Goal: Task Accomplishment & Management: Use online tool/utility

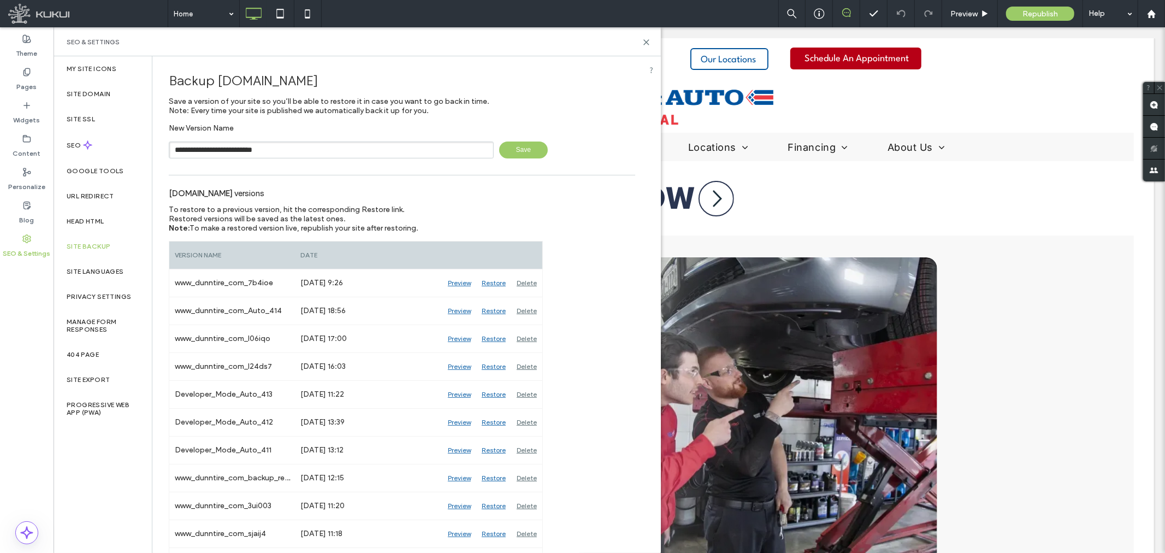
type input "**********"
click at [526, 144] on span "Save" at bounding box center [523, 149] width 49 height 17
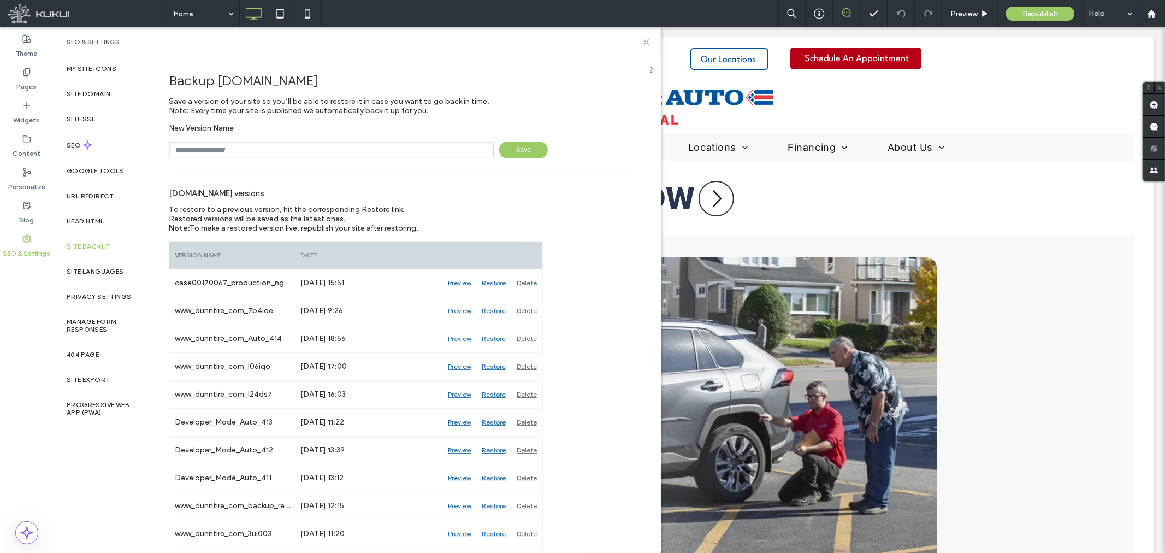
click at [644, 41] on icon at bounding box center [646, 42] width 8 height 8
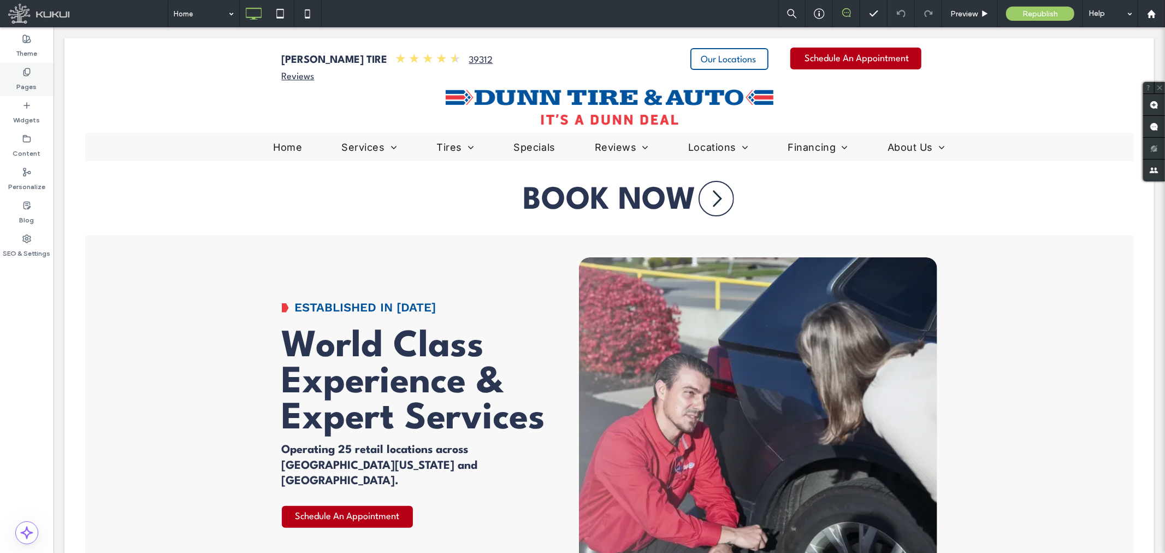
click at [35, 84] on label "Pages" at bounding box center [27, 83] width 20 height 15
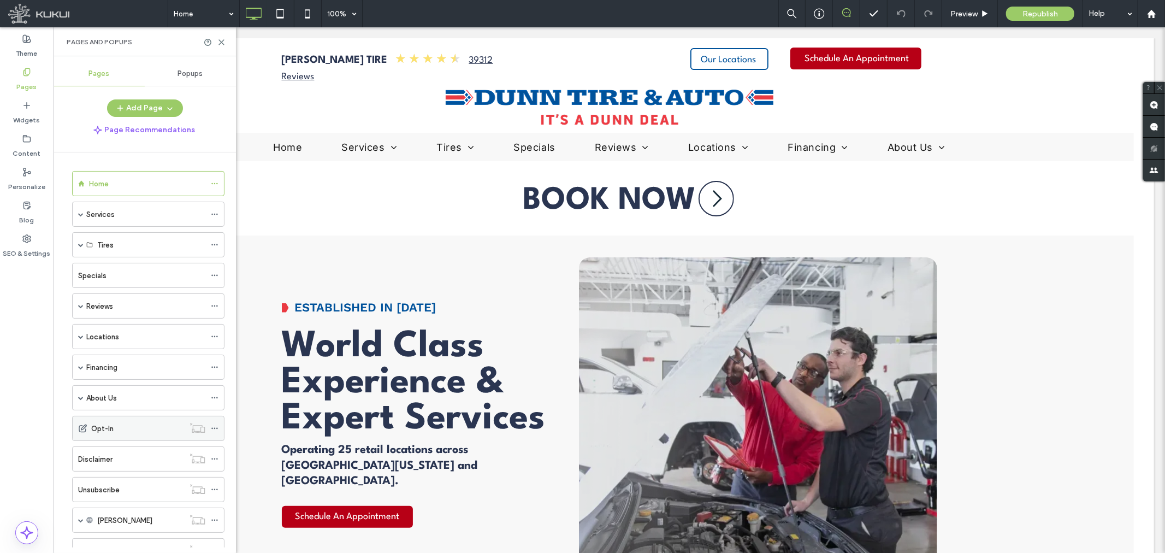
scroll to position [61, 0]
click at [83, 458] on span at bounding box center [80, 458] width 5 height 5
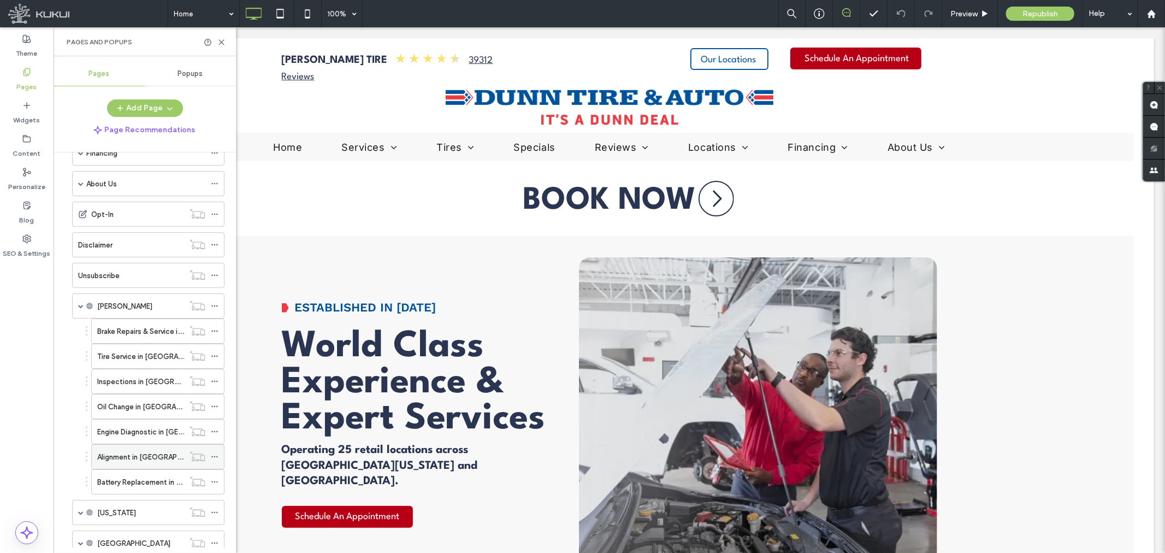
scroll to position [242, 0]
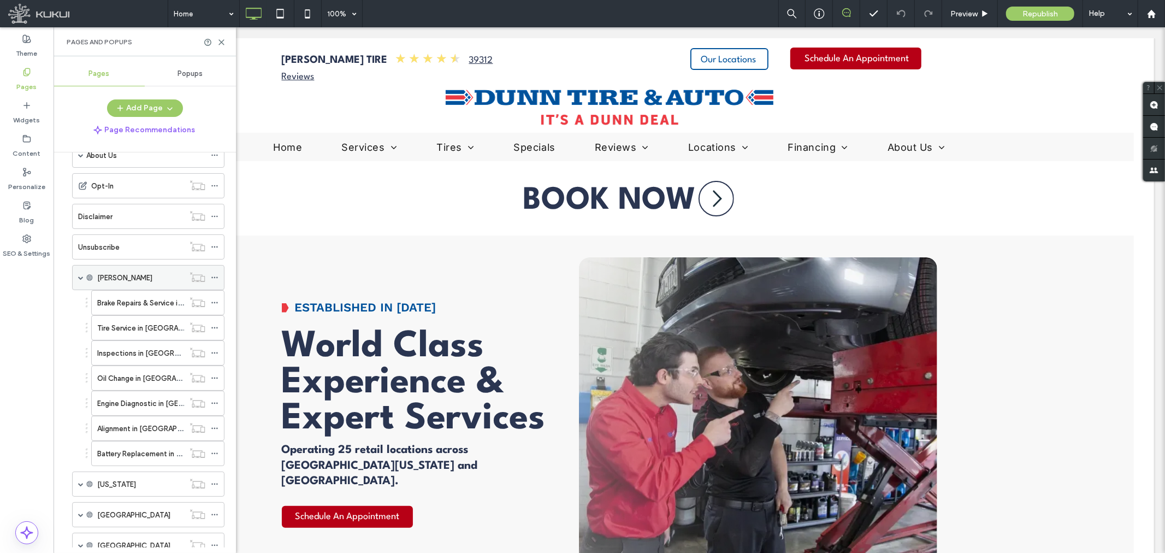
click at [124, 278] on label "Mckinley" at bounding box center [124, 277] width 55 height 19
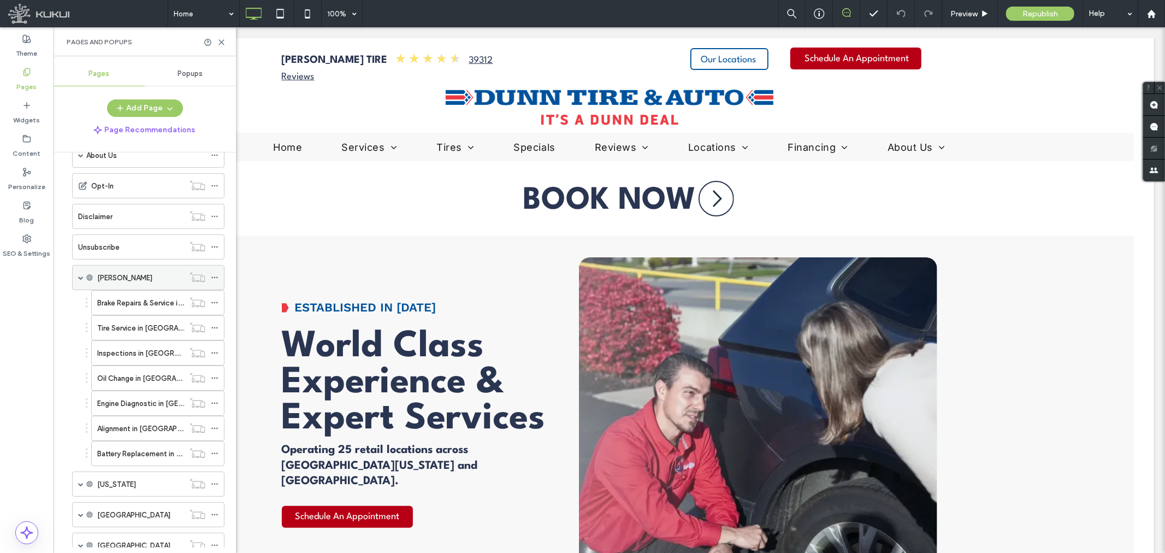
click at [127, 277] on div "Mckinley" at bounding box center [140, 277] width 87 height 11
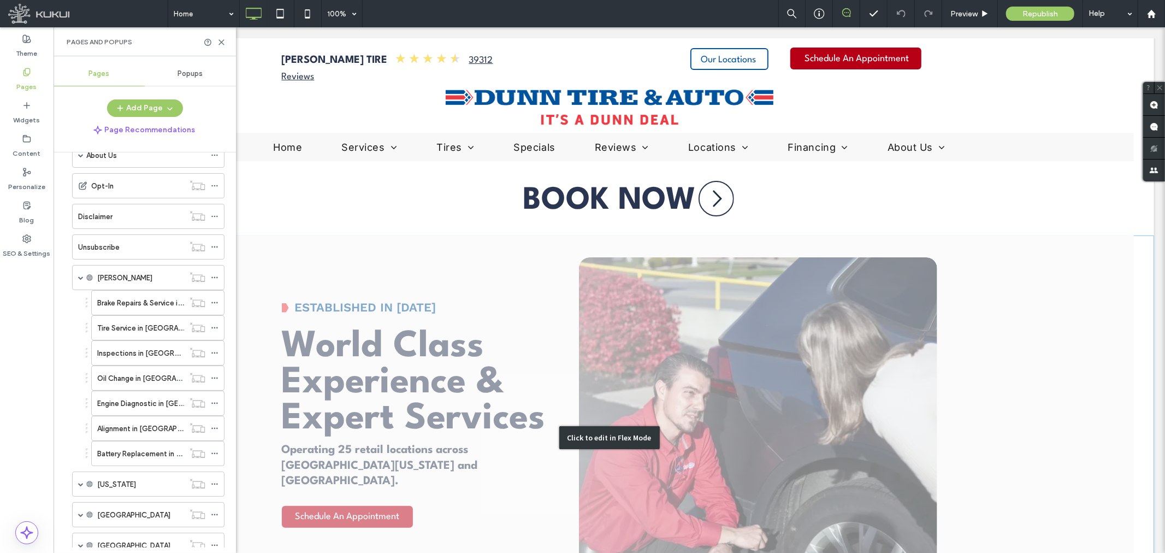
click at [486, 274] on div "Click to edit in Flex Mode" at bounding box center [608, 437] width 1089 height 404
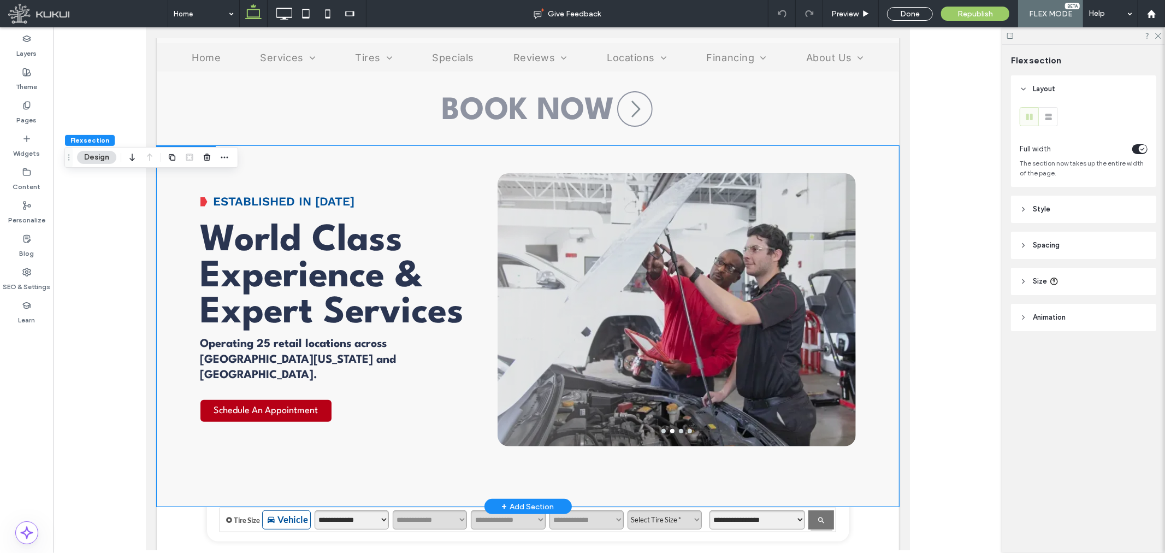
scroll to position [121, 0]
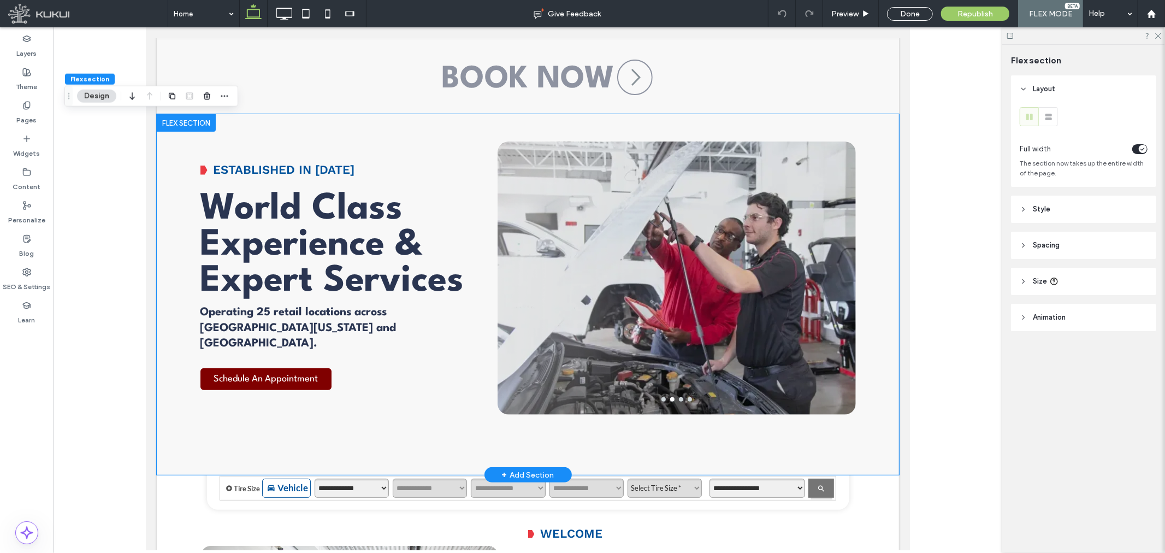
click at [313, 367] on div "Schedule An Appointment" at bounding box center [265, 378] width 131 height 22
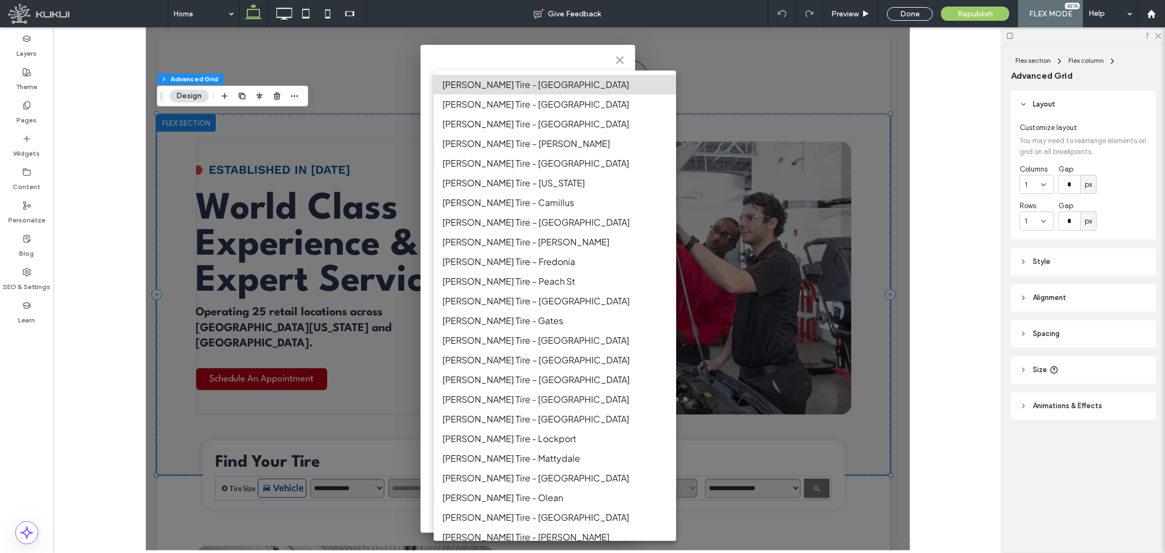
click at [616, 58] on div at bounding box center [527, 288] width 764 height 522
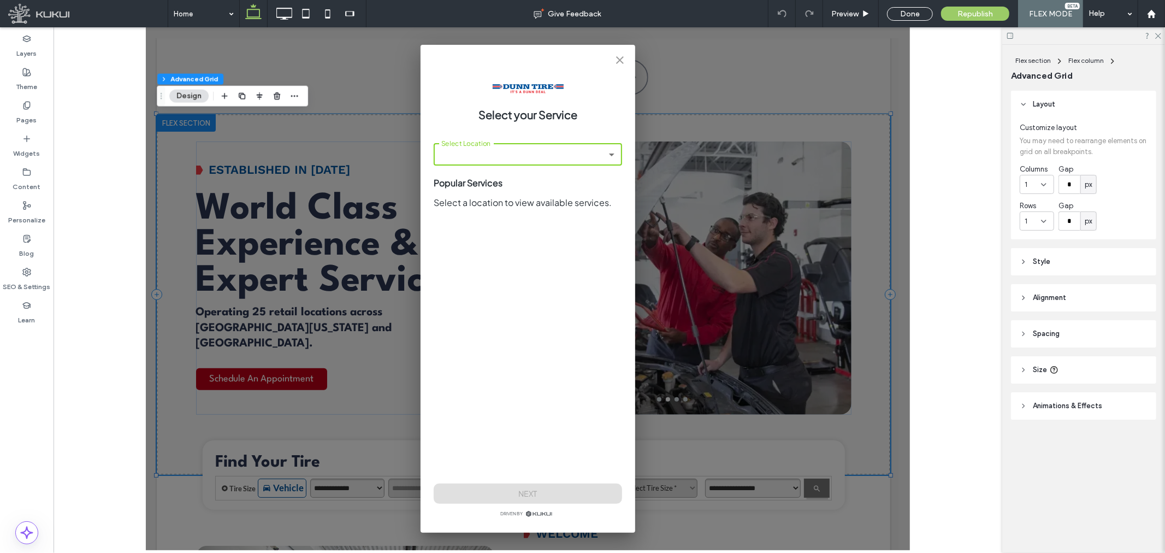
click at [616, 62] on icon "close" at bounding box center [619, 59] width 13 height 13
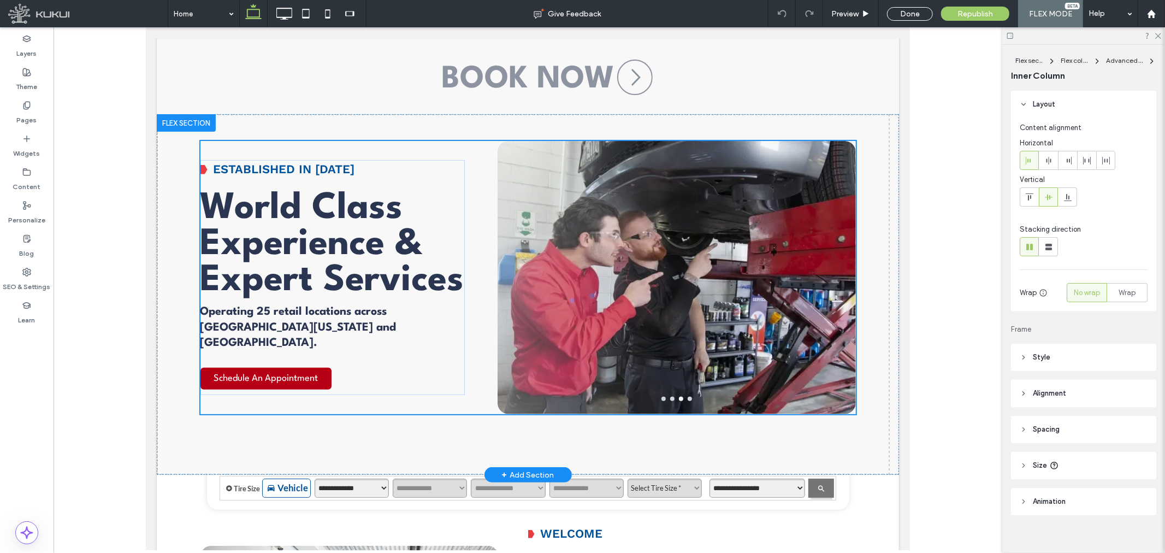
type input "**"
click at [236, 367] on span "Schedule An Appointment" at bounding box center [265, 377] width 104 height 20
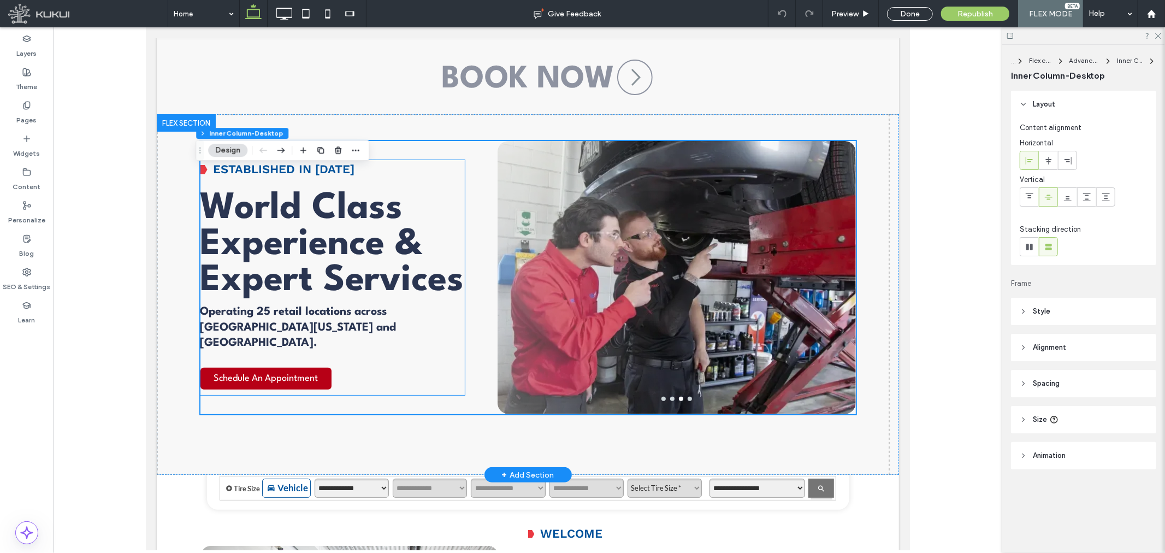
type input "**"
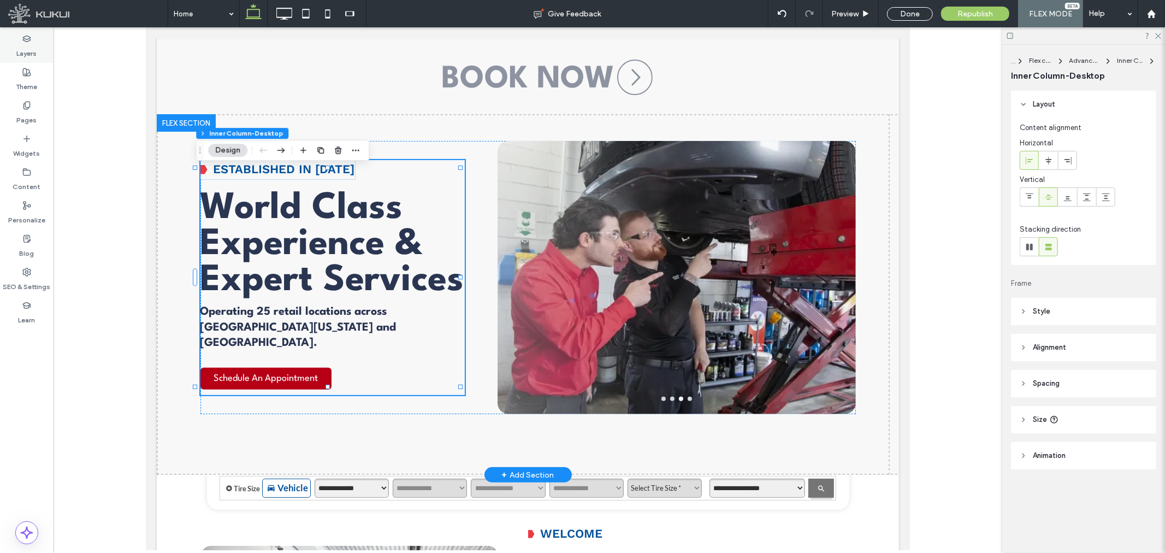
click at [25, 45] on label "Layers" at bounding box center [27, 50] width 20 height 15
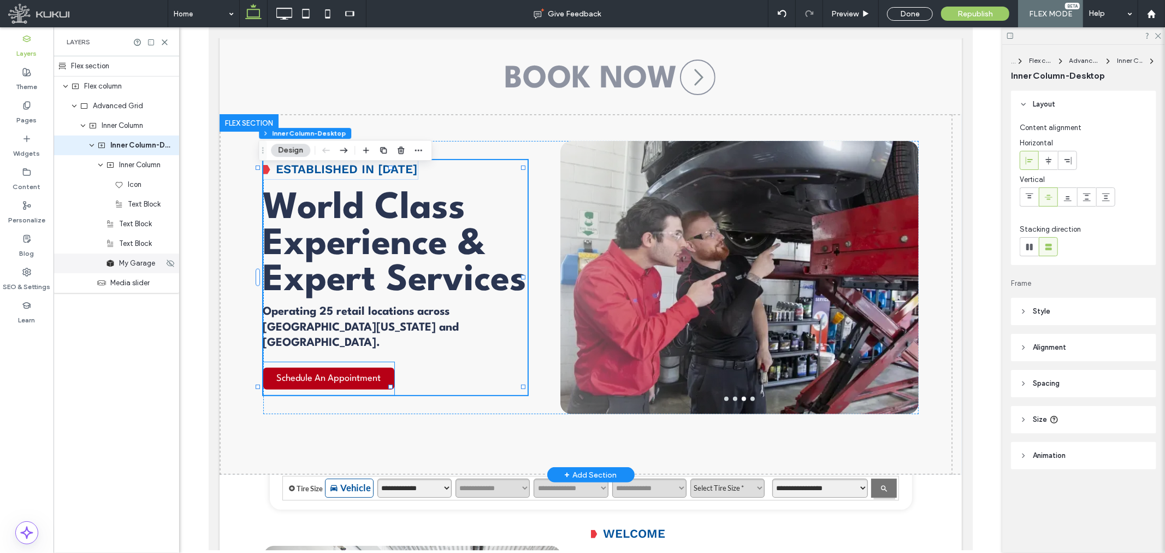
click at [136, 271] on div "My Garage" at bounding box center [117, 263] width 126 height 20
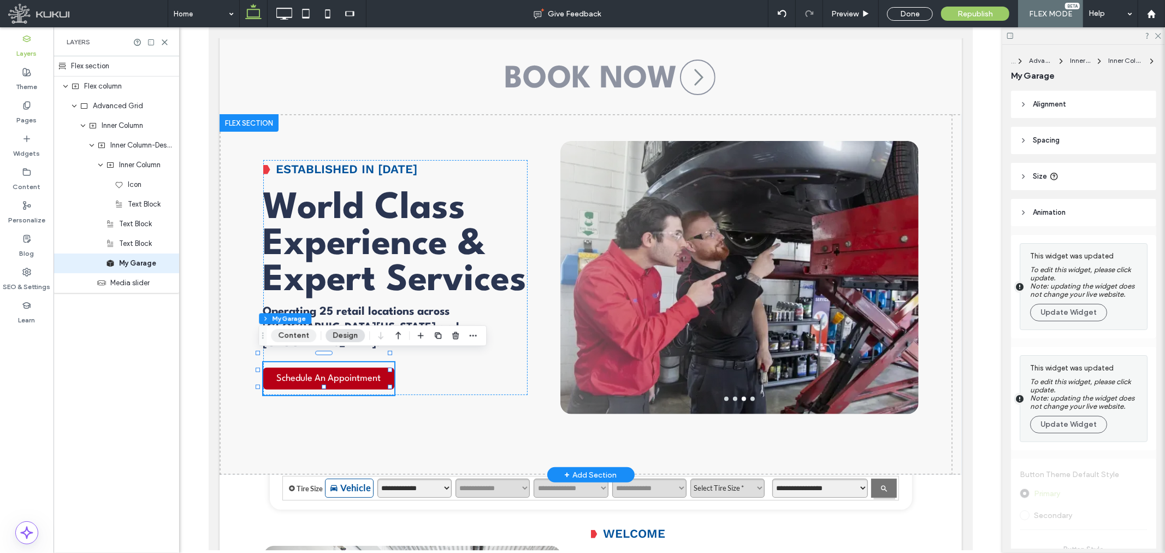
drag, startPoint x: 293, startPoint y: 330, endPoint x: 369, endPoint y: 345, distance: 77.3
click at [293, 330] on button "Content" at bounding box center [293, 335] width 45 height 13
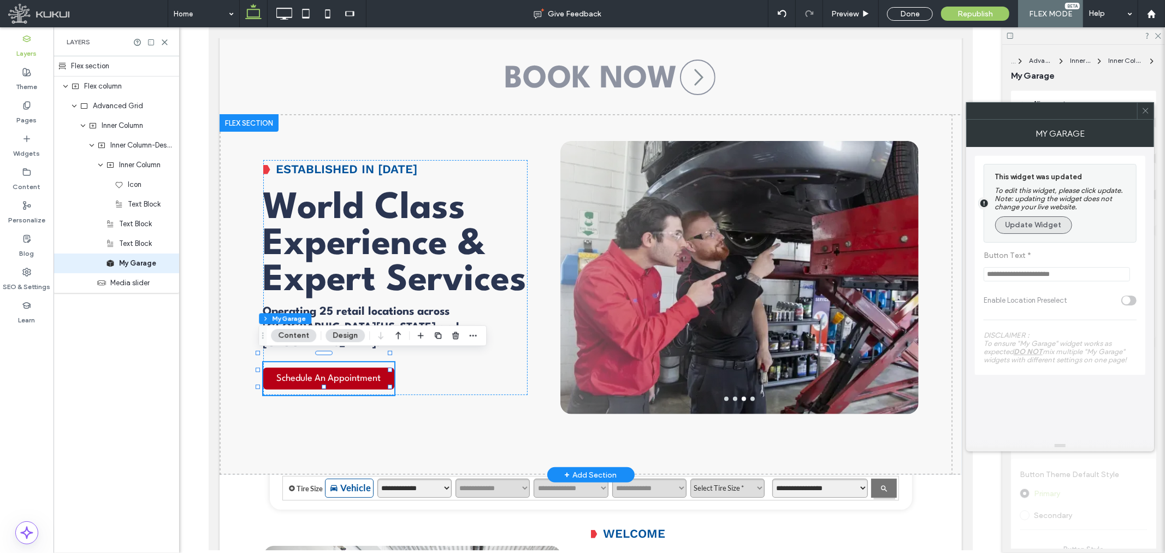
click at [1047, 229] on button "Update Widget" at bounding box center [1033, 224] width 77 height 17
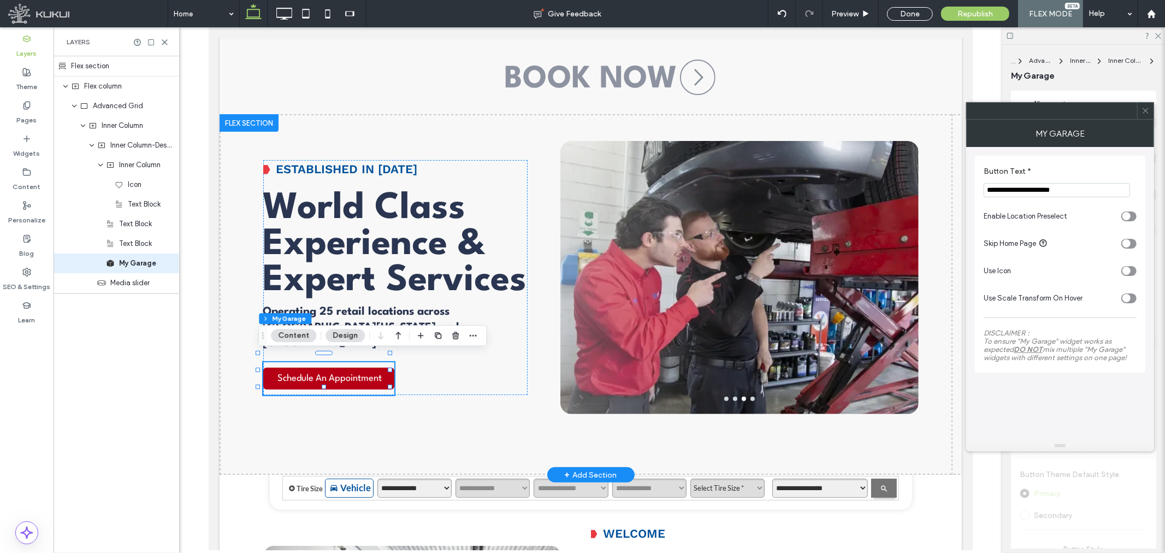
click at [1133, 220] on div "toggle" at bounding box center [1128, 216] width 15 height 10
click at [1087, 264] on input "CP Location ID" at bounding box center [1056, 259] width 146 height 14
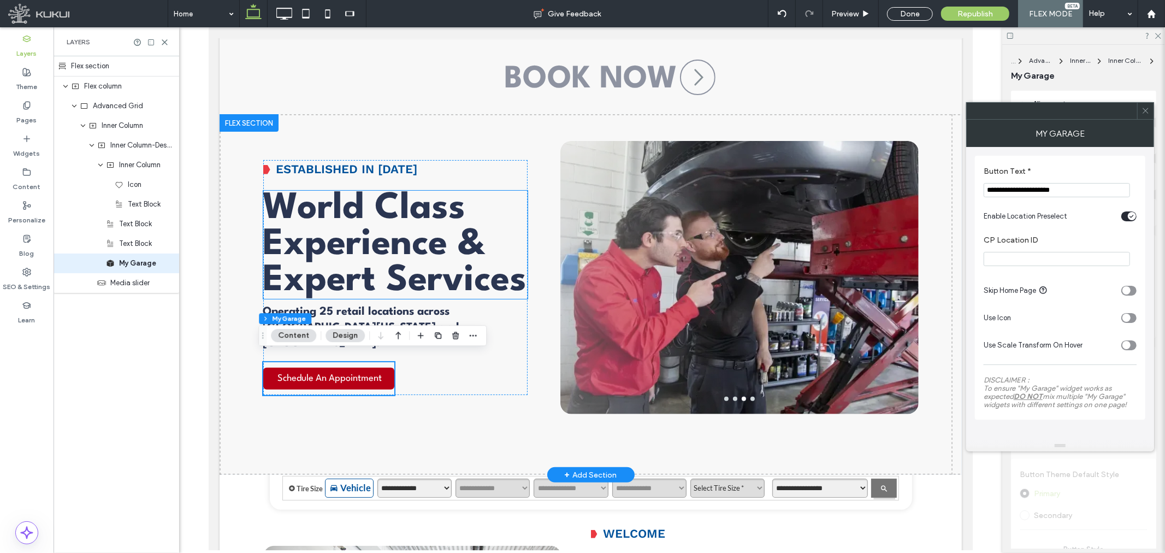
scroll to position [0, 0]
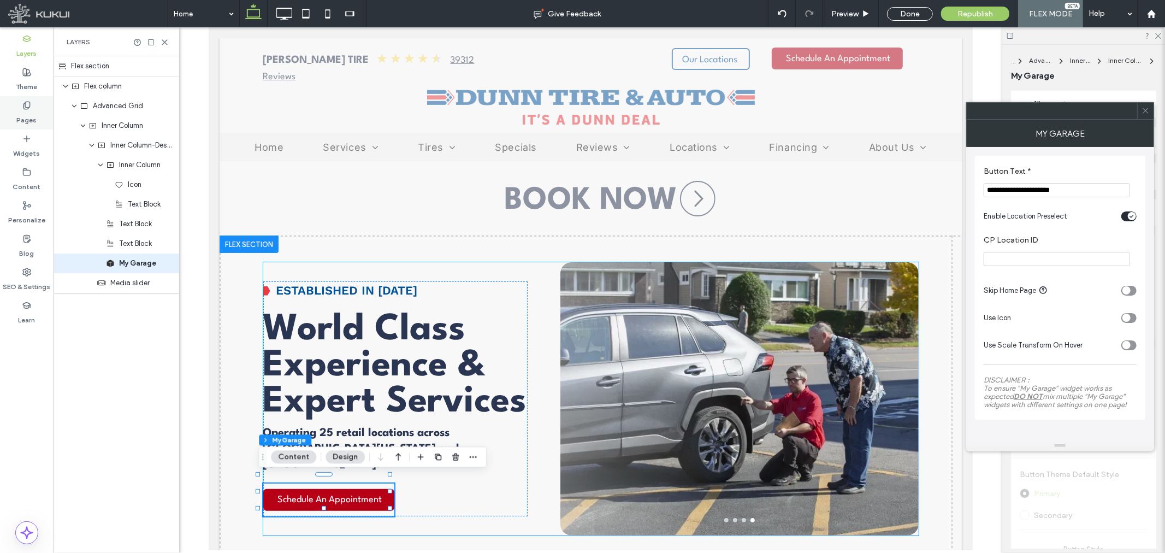
click at [40, 111] on div "Pages" at bounding box center [27, 112] width 54 height 33
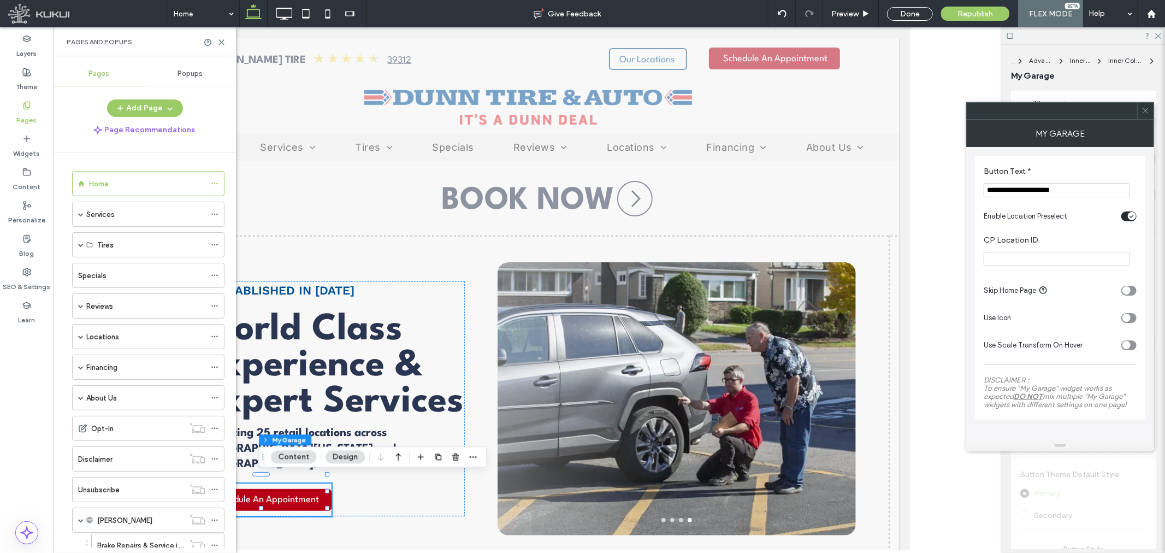
click at [29, 108] on icon at bounding box center [26, 105] width 9 height 9
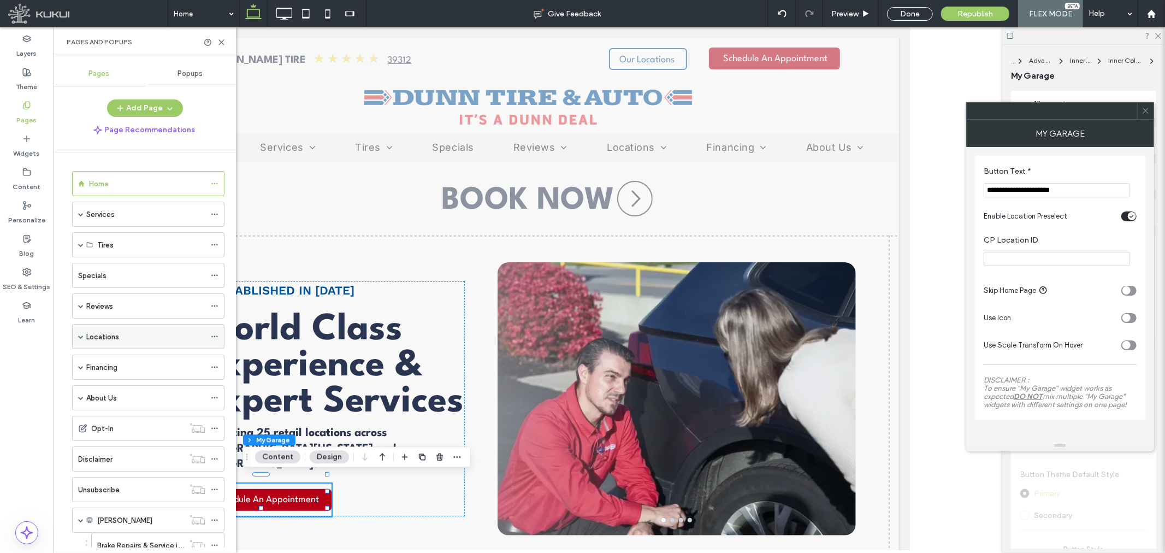
click at [82, 335] on span at bounding box center [80, 336] width 5 height 5
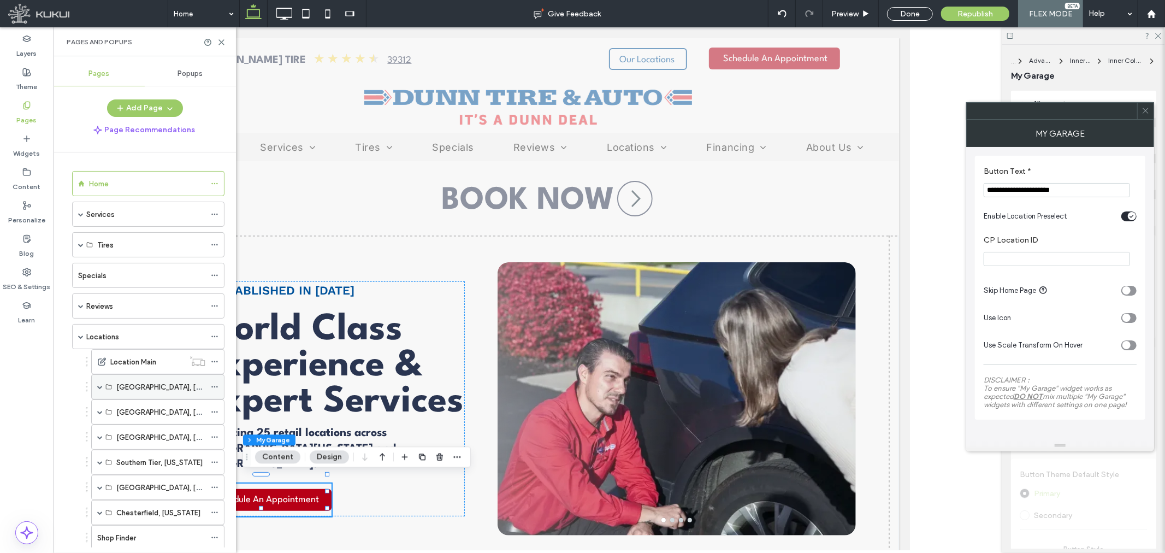
click at [148, 384] on label "Buffalo, New York" at bounding box center [173, 386] width 115 height 19
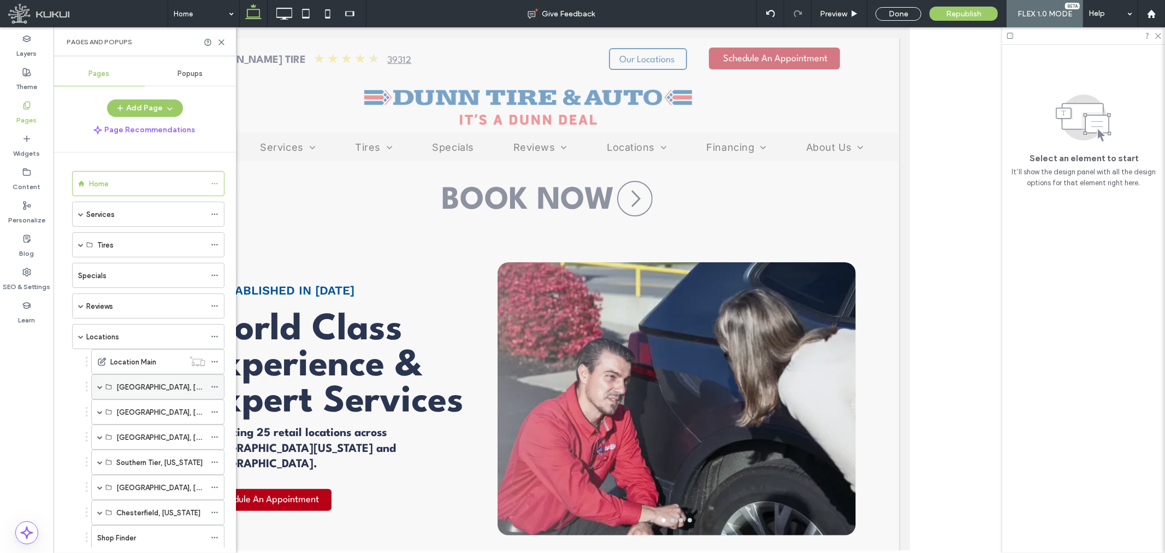
click at [98, 385] on span at bounding box center [99, 386] width 5 height 5
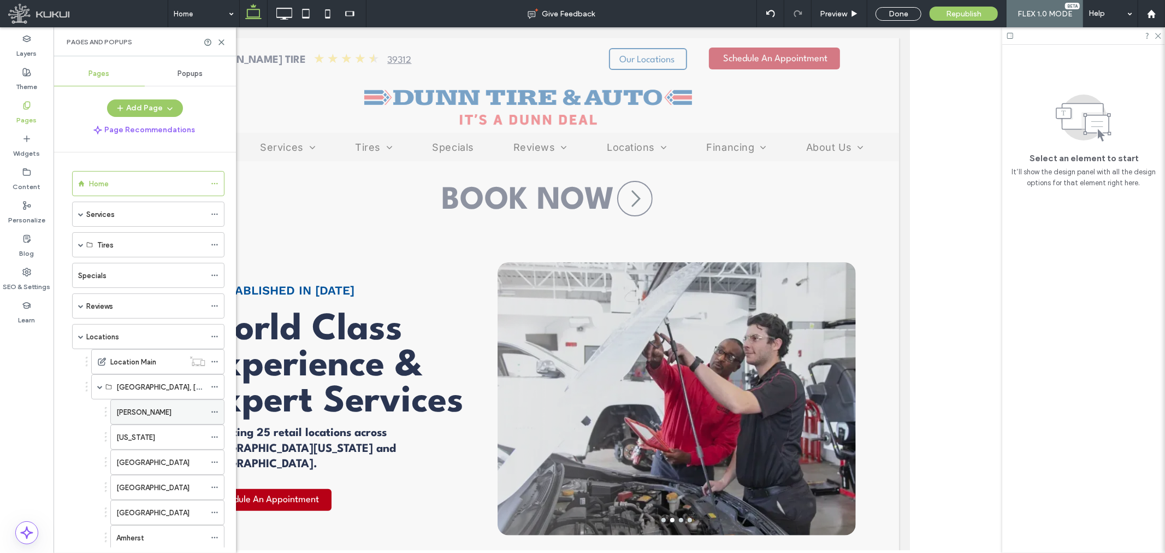
click at [142, 406] on div "Mckinley" at bounding box center [160, 412] width 89 height 24
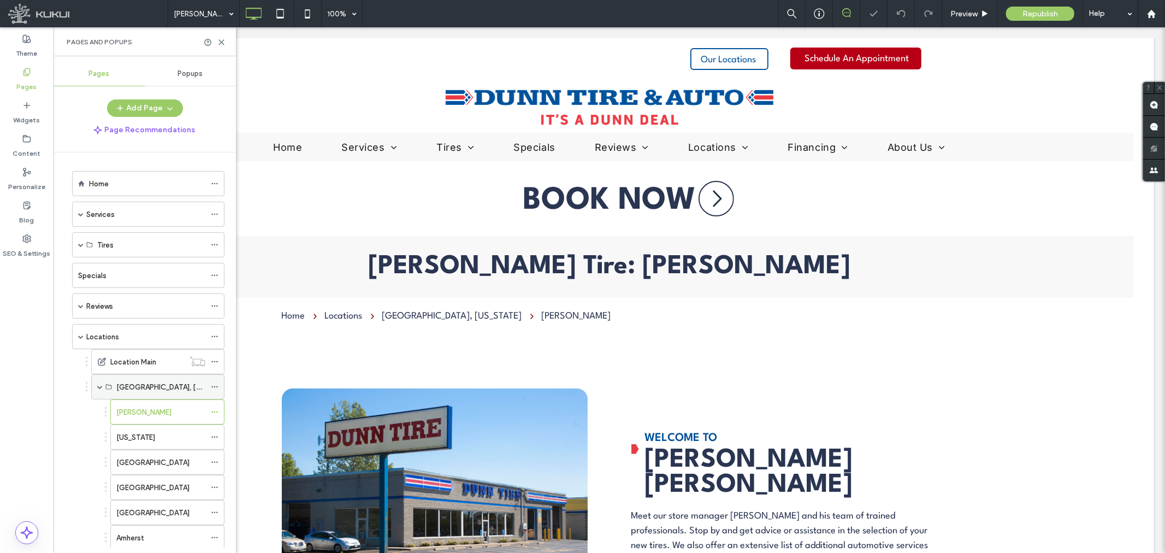
click at [142, 389] on label "Buffalo, New York" at bounding box center [173, 386] width 115 height 19
click at [138, 408] on label "Mckinley" at bounding box center [143, 411] width 55 height 19
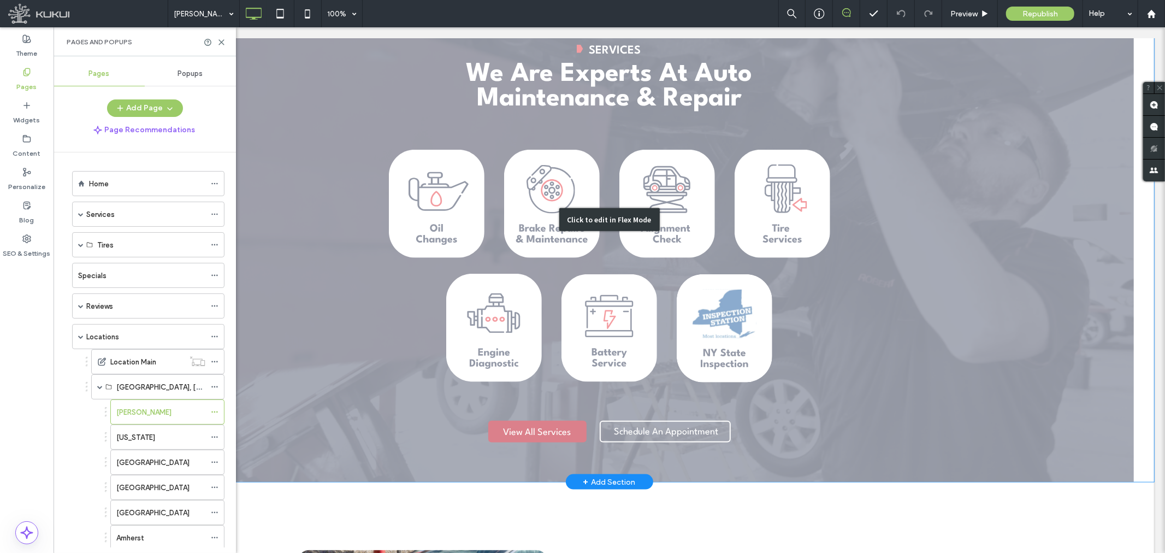
click at [621, 396] on div "Click to edit in Flex Mode" at bounding box center [608, 219] width 1089 height 524
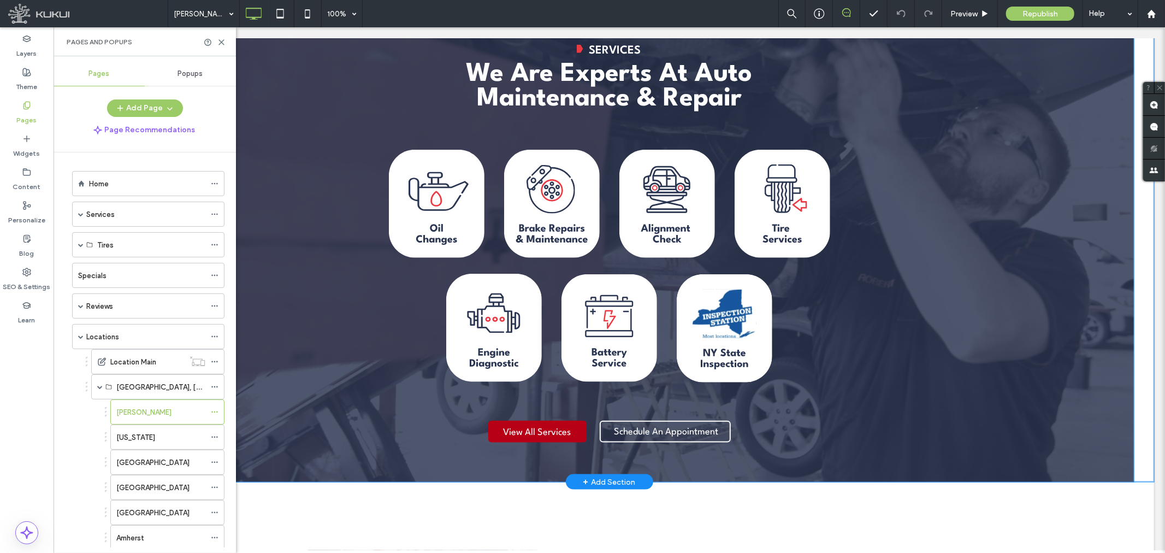
scroll to position [899, 0]
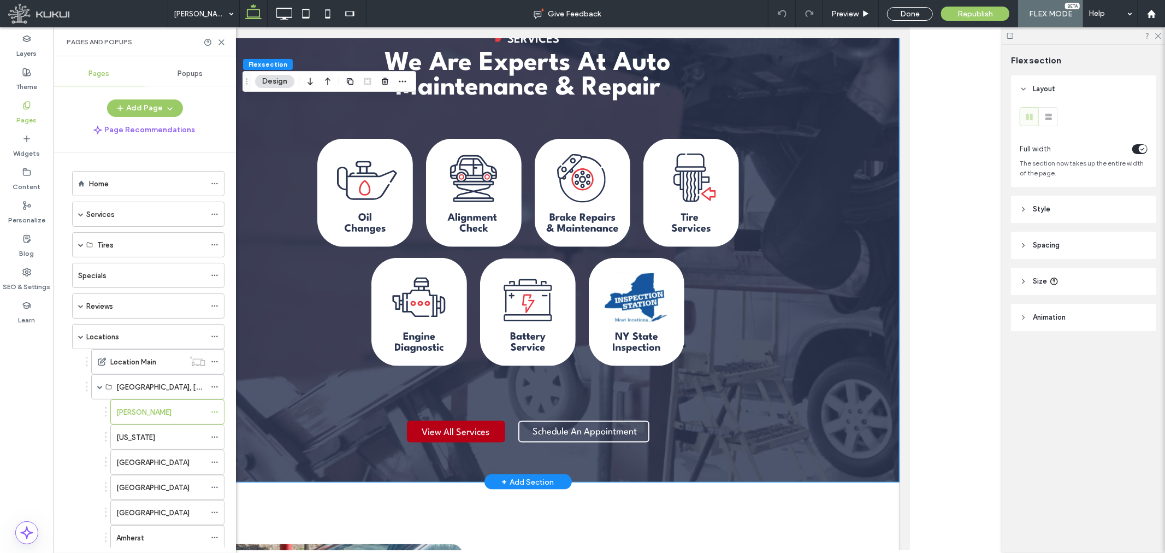
click at [532, 370] on div "Chevron Icon | Dunn Tire Services We Are Experts At Auto Maintenance & Repair S…" at bounding box center [527, 240] width 655 height 414
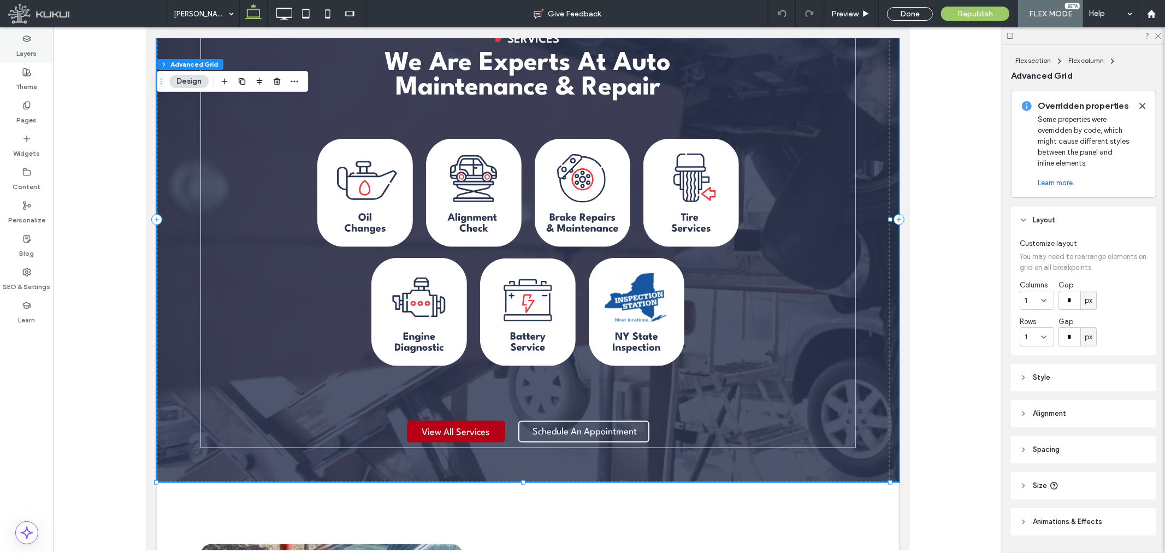
click at [30, 41] on icon at bounding box center [26, 38] width 9 height 9
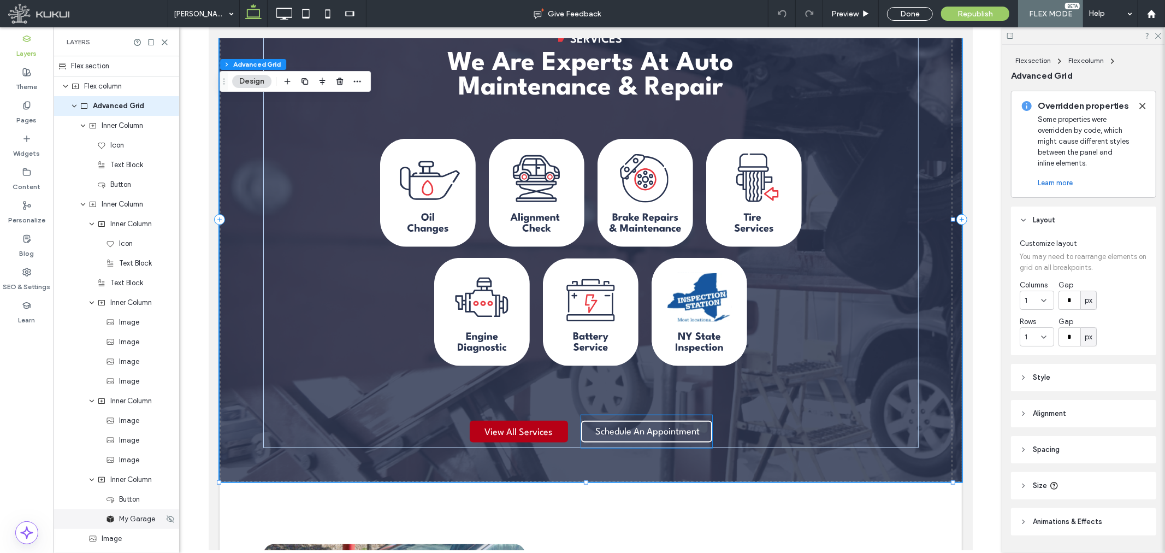
click at [132, 515] on span "My Garage" at bounding box center [137, 518] width 36 height 11
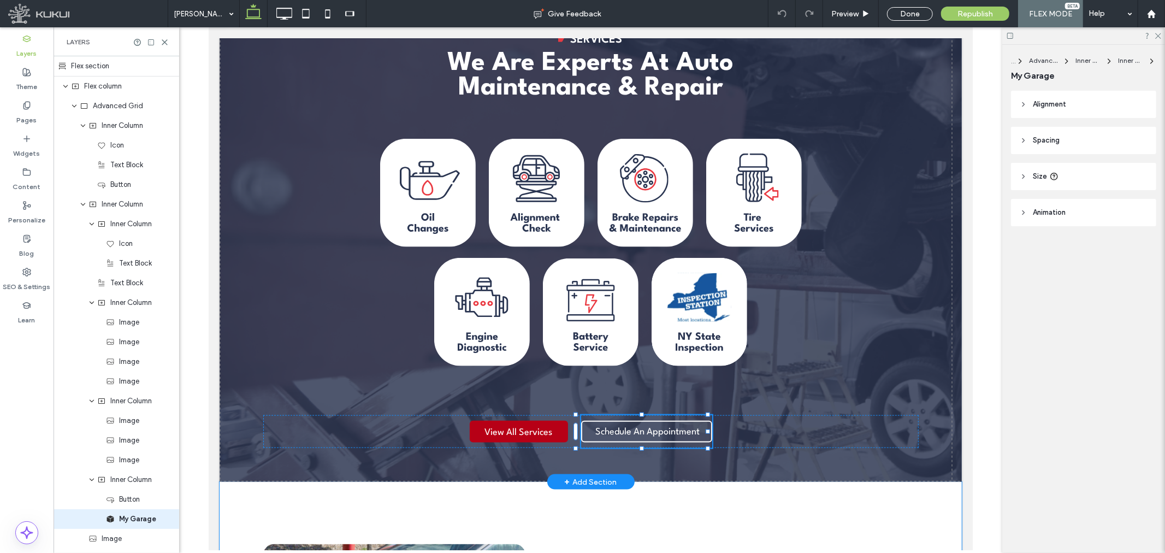
scroll to position [58, 0]
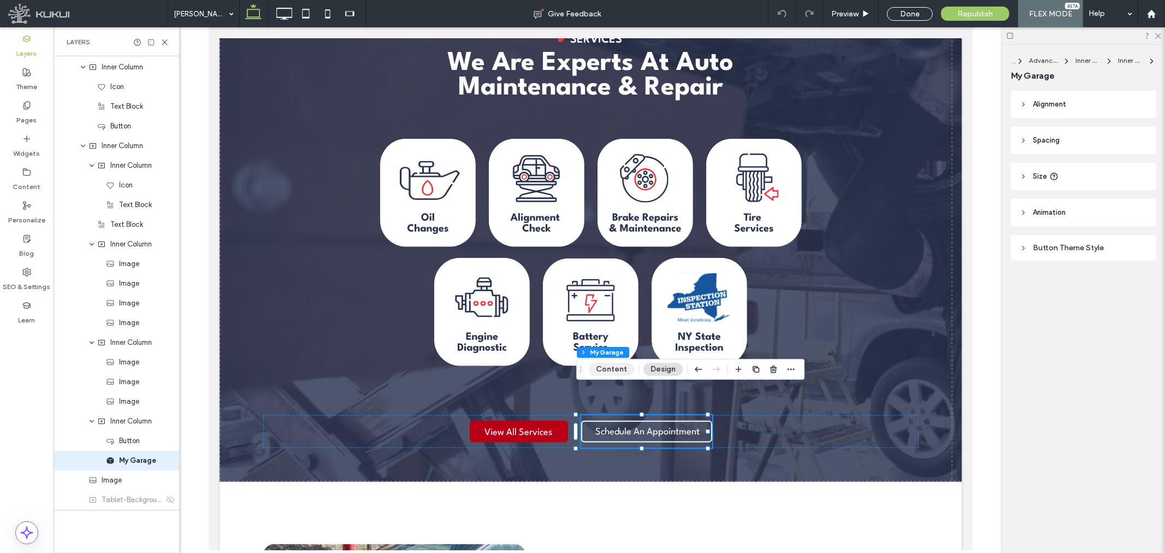
click at [606, 370] on button "Content" at bounding box center [611, 369] width 45 height 13
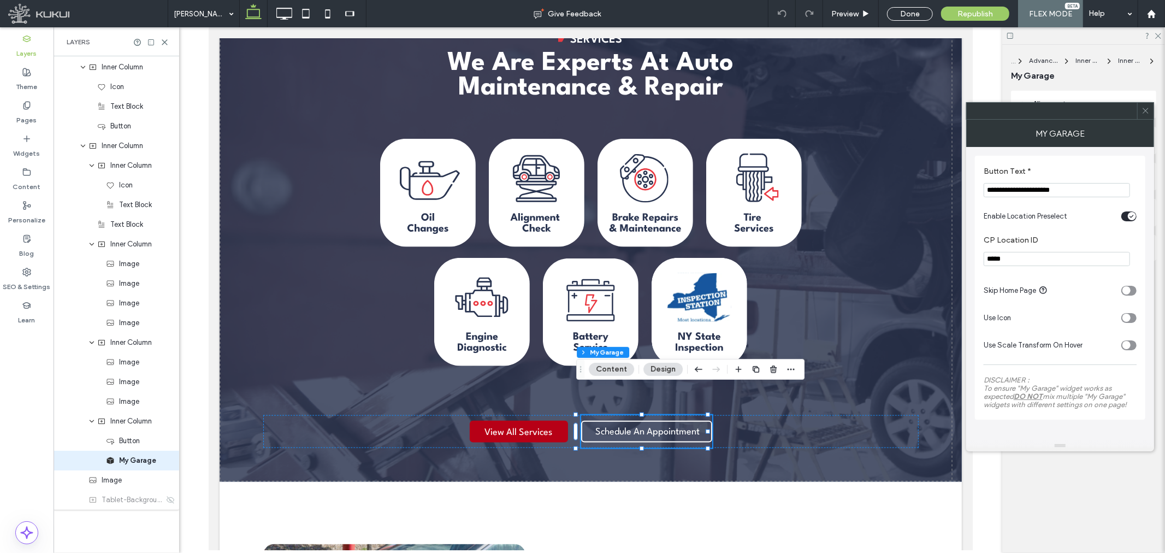
click at [1129, 290] on div "toggle" at bounding box center [1126, 290] width 8 height 8
click at [1147, 108] on use at bounding box center [1144, 110] width 5 height 5
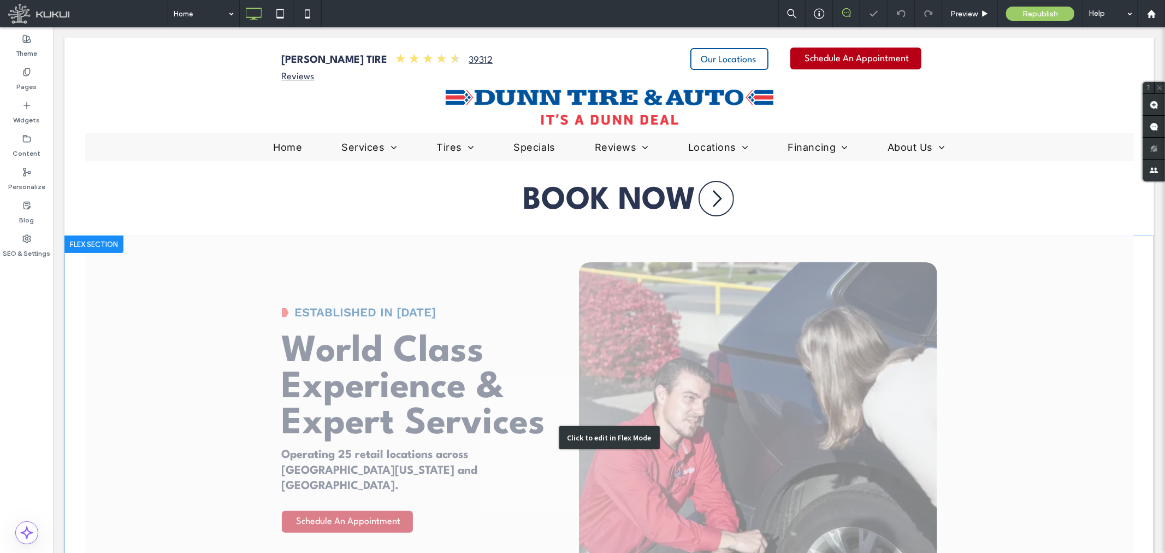
click at [421, 425] on div "Click to edit in Flex Mode" at bounding box center [608, 437] width 1089 height 404
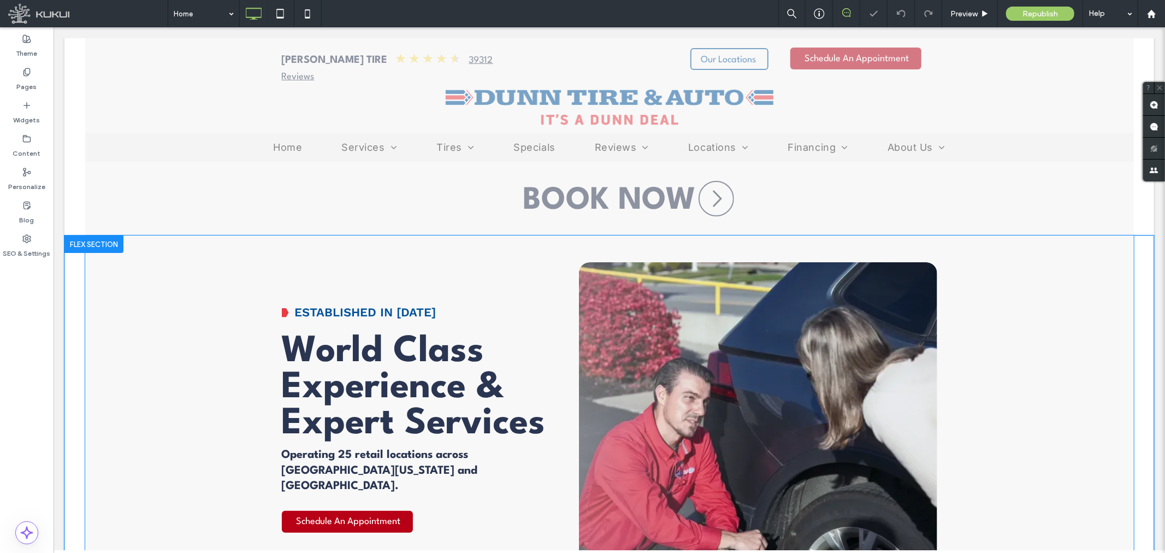
scroll to position [61, 0]
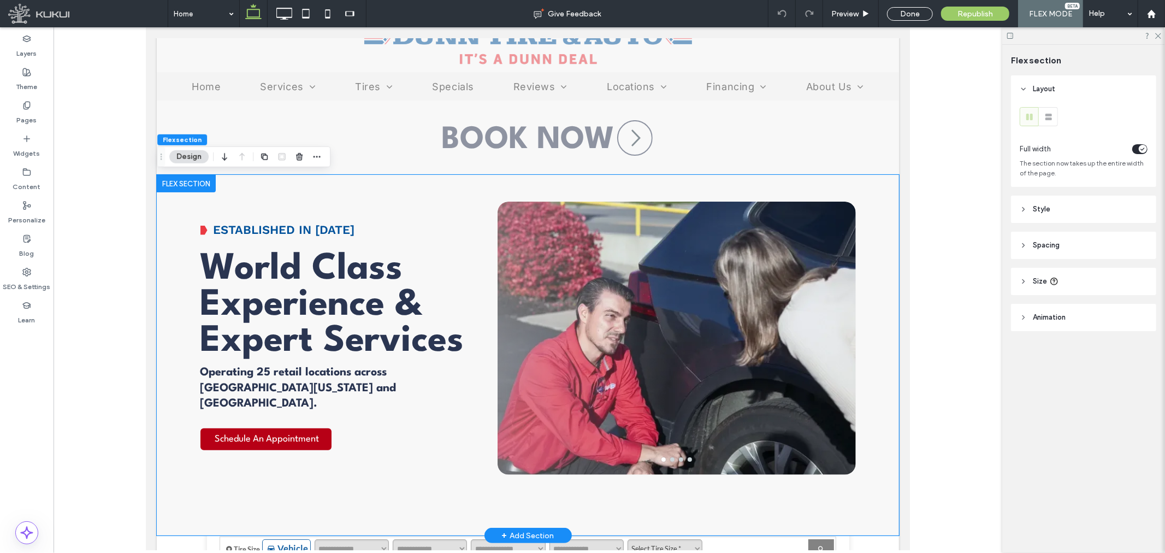
click at [287, 422] on div "Schedule An Appointment You do not have My Garage enabled. Section under mainte…" at bounding box center [265, 438] width 131 height 33
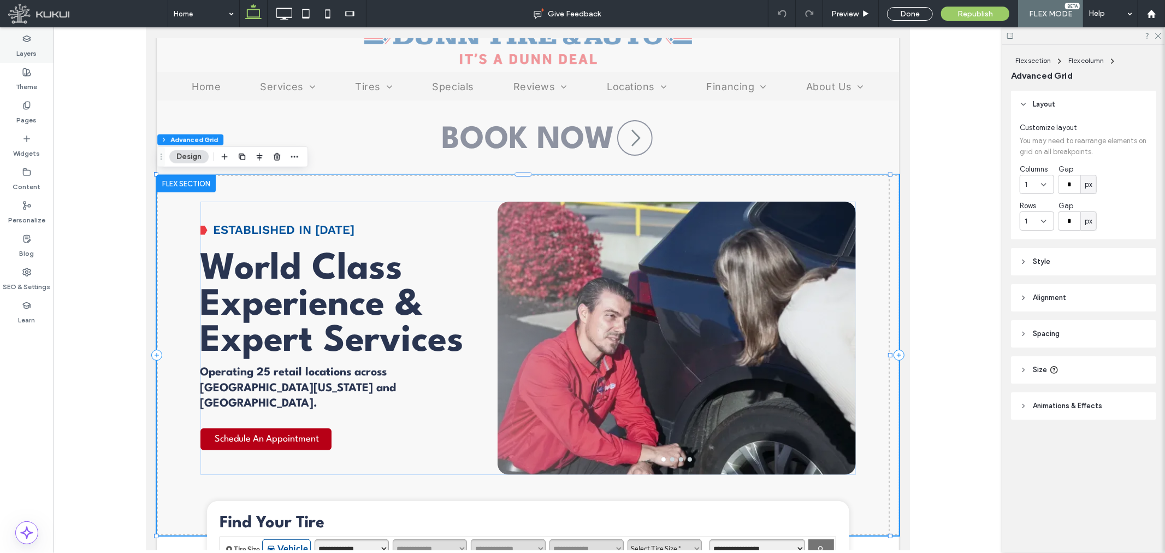
click at [32, 57] on label "Layers" at bounding box center [27, 50] width 20 height 15
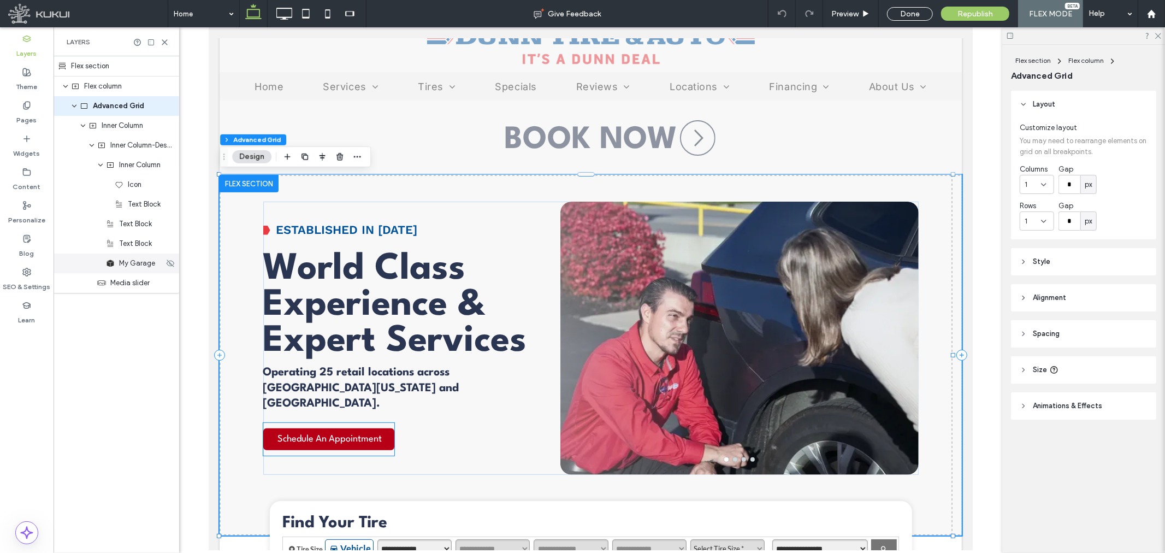
click at [128, 266] on span "My Garage" at bounding box center [137, 263] width 36 height 11
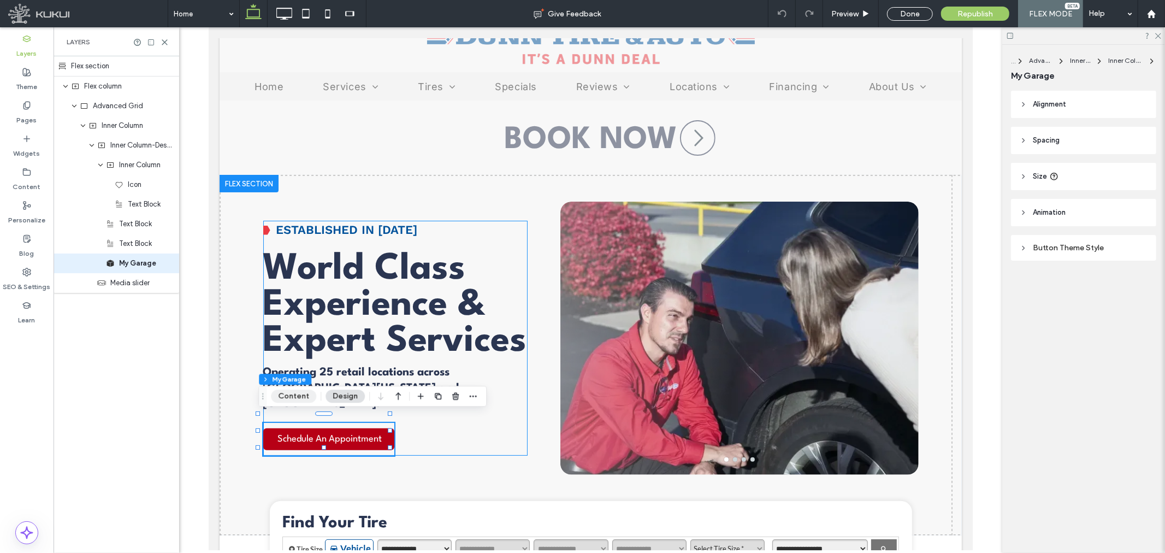
click at [307, 395] on button "Content" at bounding box center [293, 395] width 45 height 13
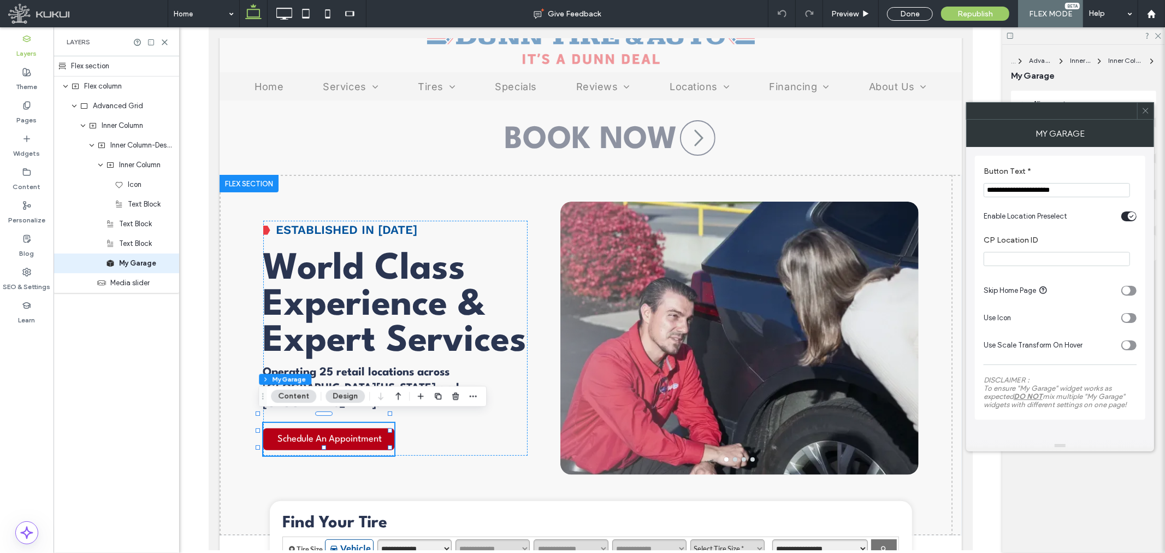
click at [1123, 218] on div "toggle" at bounding box center [1128, 216] width 15 height 10
click at [1149, 111] on icon at bounding box center [1145, 110] width 8 height 8
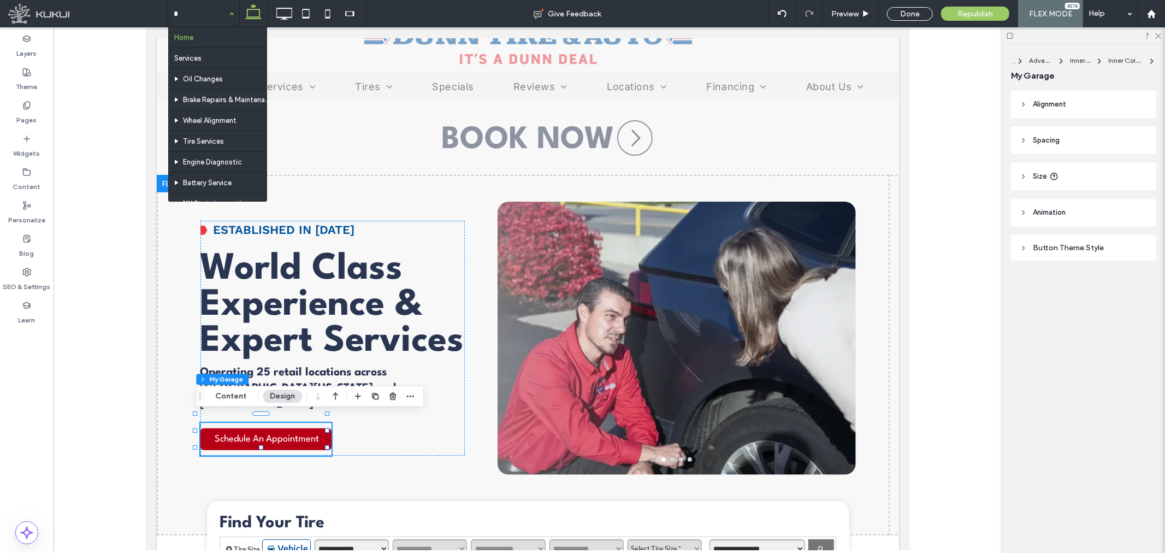
type input "**"
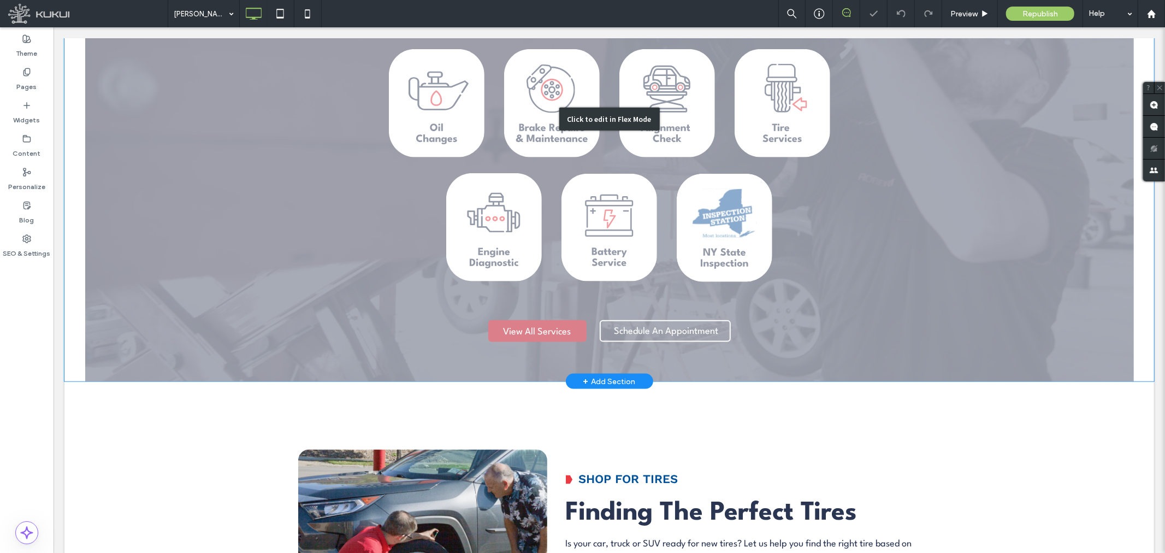
scroll to position [1213, 0]
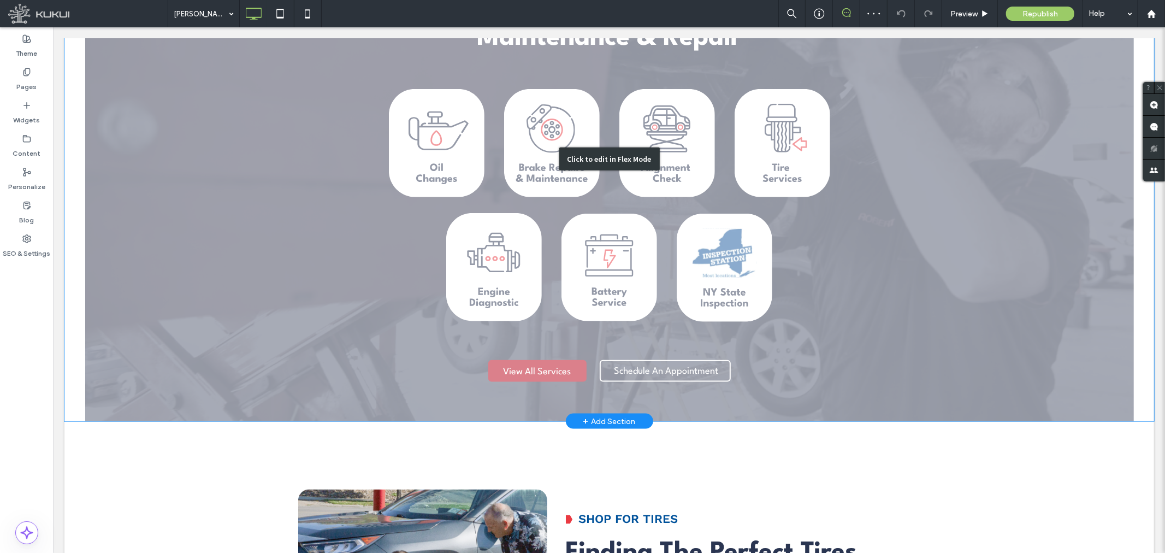
click at [634, 304] on div "Click to edit in Flex Mode" at bounding box center [608, 158] width 1089 height 524
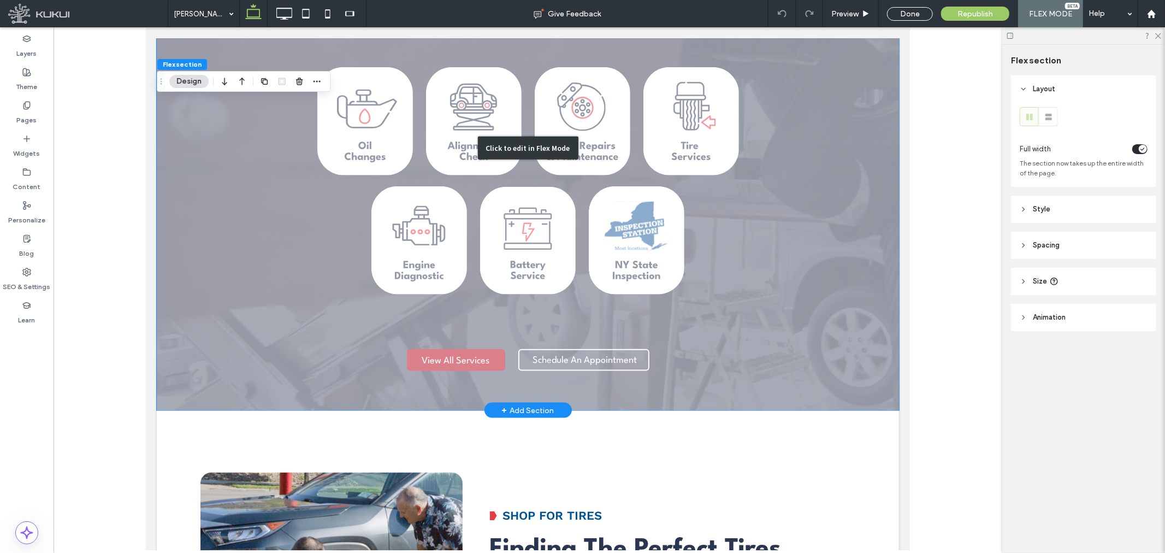
scroll to position [959, 0]
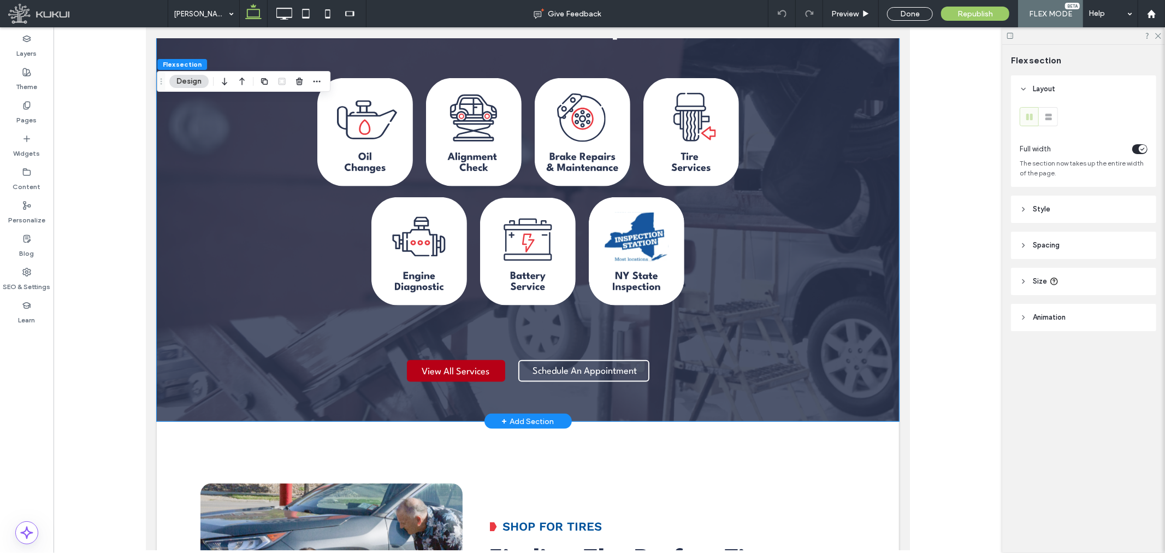
click at [545, 306] on div "Chevron Icon | Dunn Tire Services We Are Experts At Auto Maintenance & Repair S…" at bounding box center [527, 180] width 655 height 414
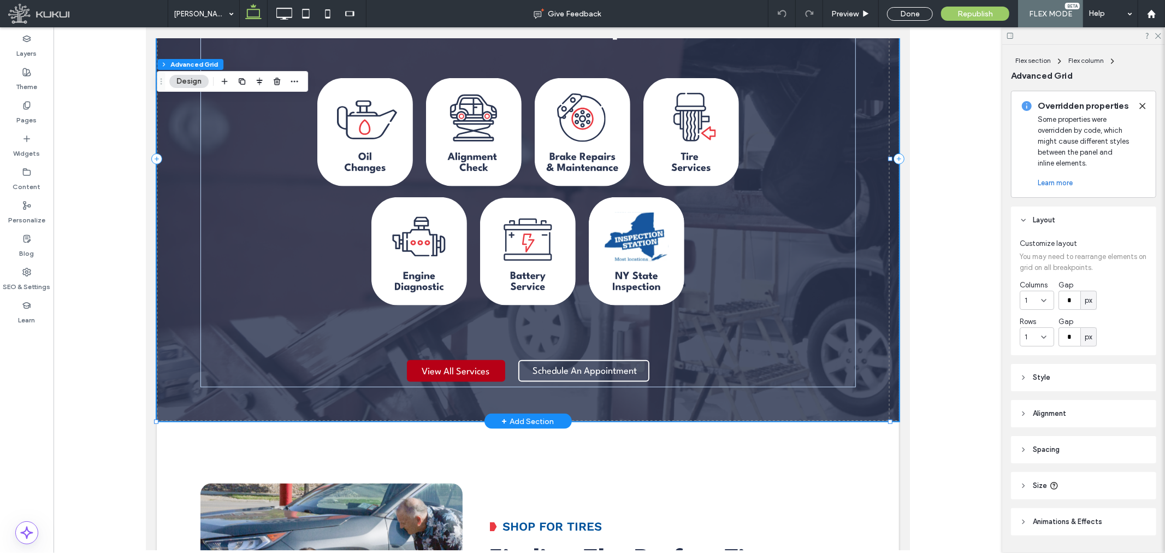
click at [489, 306] on div "Chevron Icon | Dunn Tire Services We Are Experts At Auto Maintenance & Repair S…" at bounding box center [527, 180] width 655 height 414
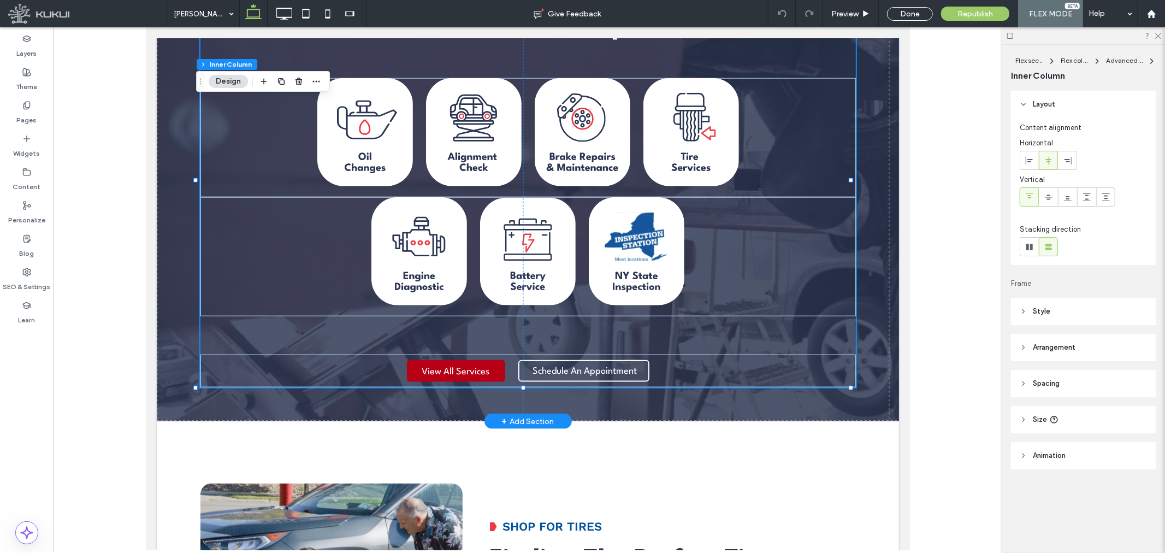
type input "**"
click at [549, 360] on span "Schedule An Appointment" at bounding box center [584, 370] width 104 height 20
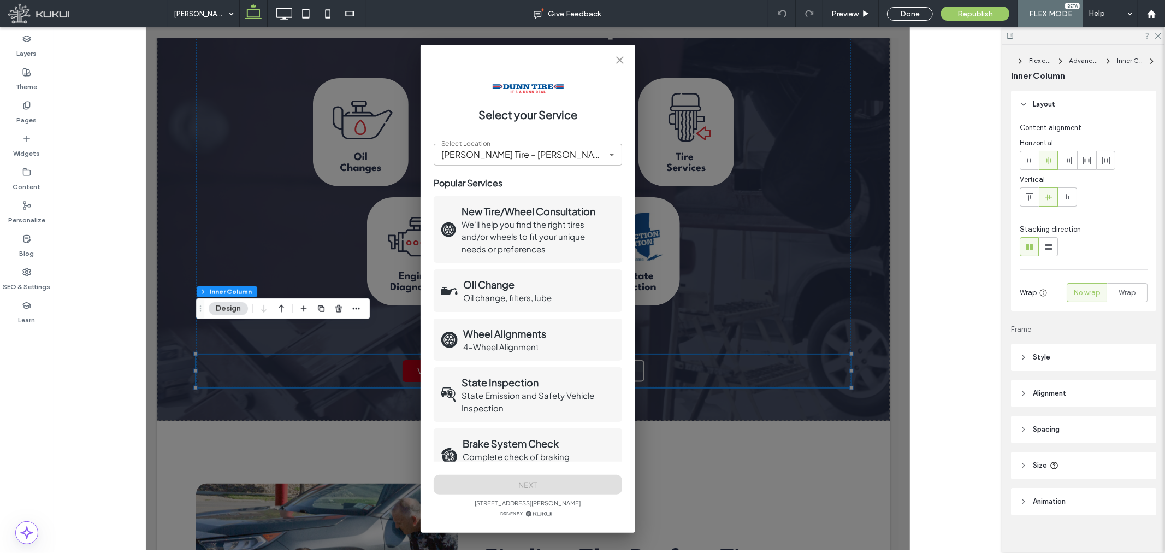
click at [616, 60] on icon "close" at bounding box center [619, 59] width 13 height 13
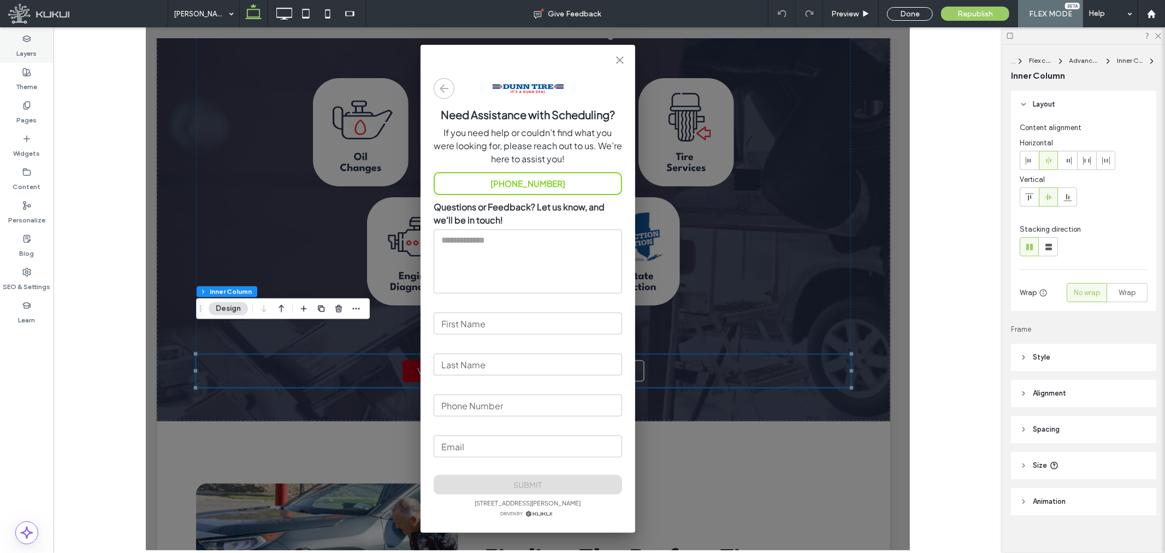
click at [25, 46] on label "Layers" at bounding box center [27, 50] width 20 height 15
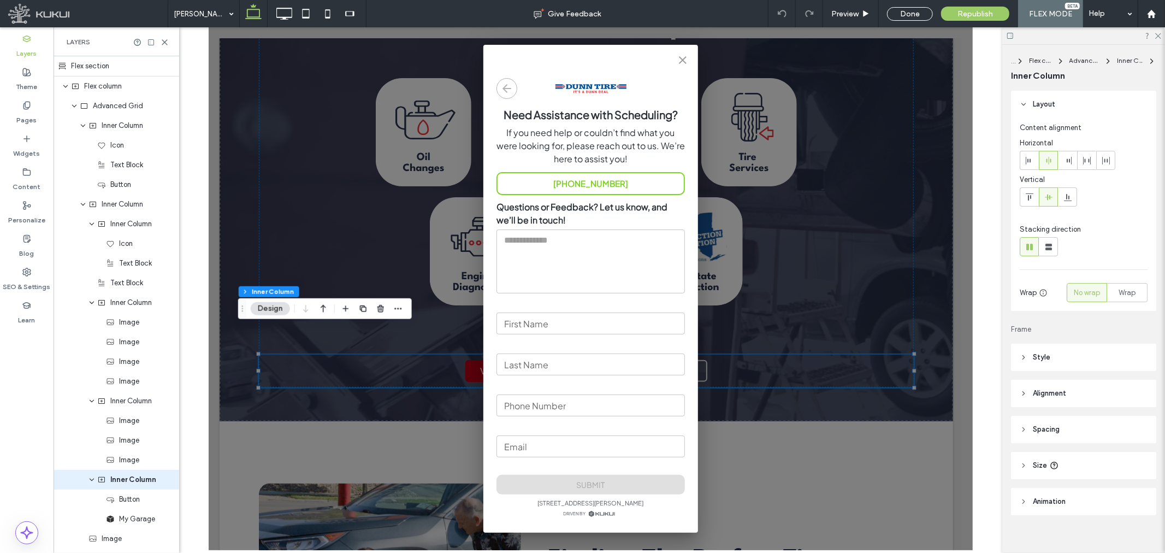
scroll to position [58, 0]
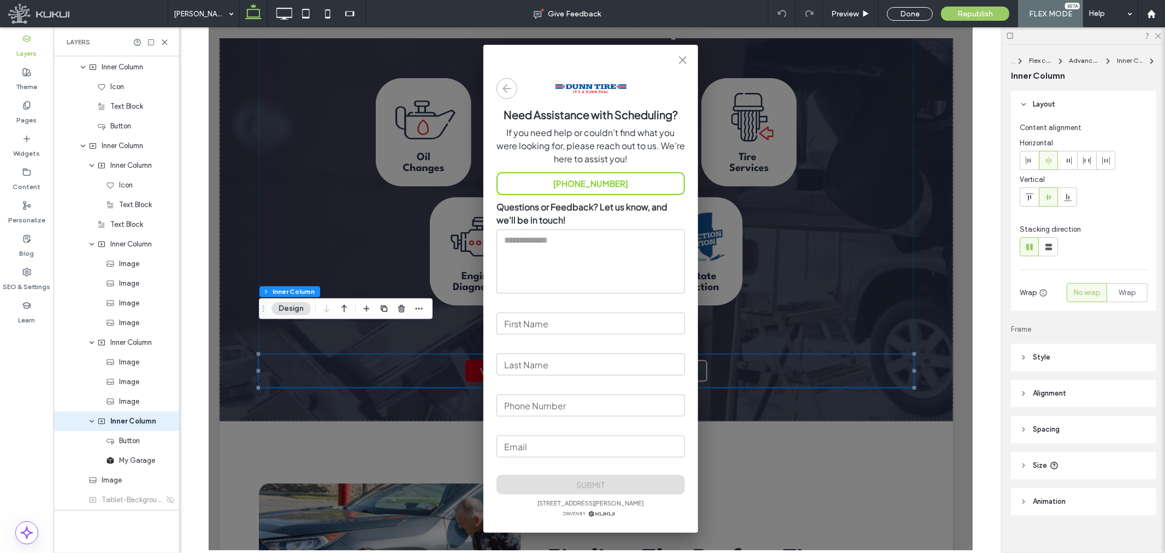
click at [675, 60] on icon "close" at bounding box center [681, 59] width 13 height 13
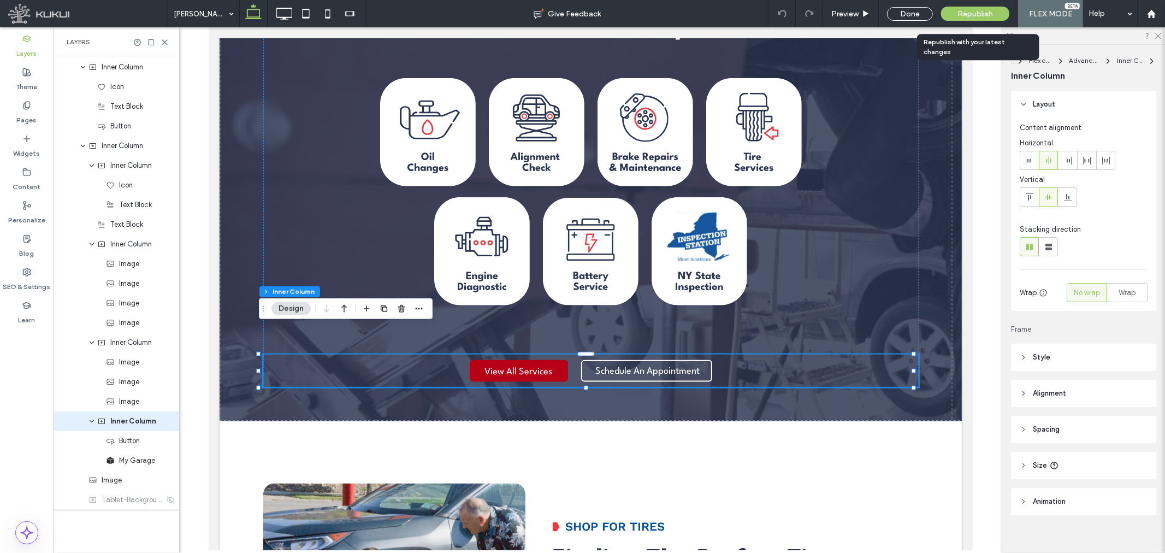
click at [965, 10] on span "Republish" at bounding box center [974, 13] width 35 height 9
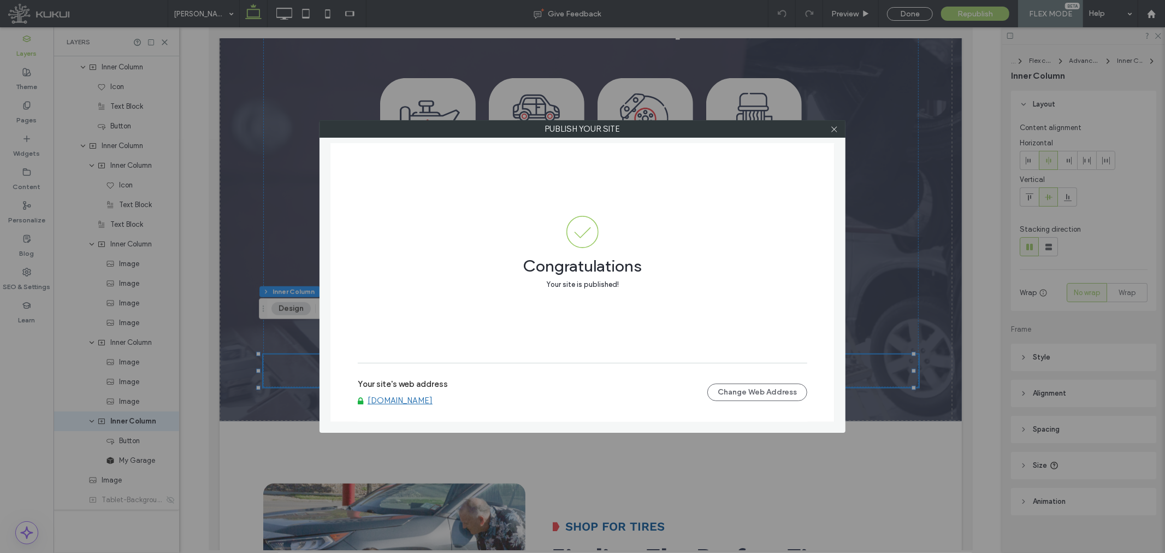
click at [827, 127] on div at bounding box center [833, 129] width 16 height 16
click at [828, 127] on div at bounding box center [833, 129] width 16 height 16
click at [830, 129] on icon at bounding box center [834, 129] width 8 height 8
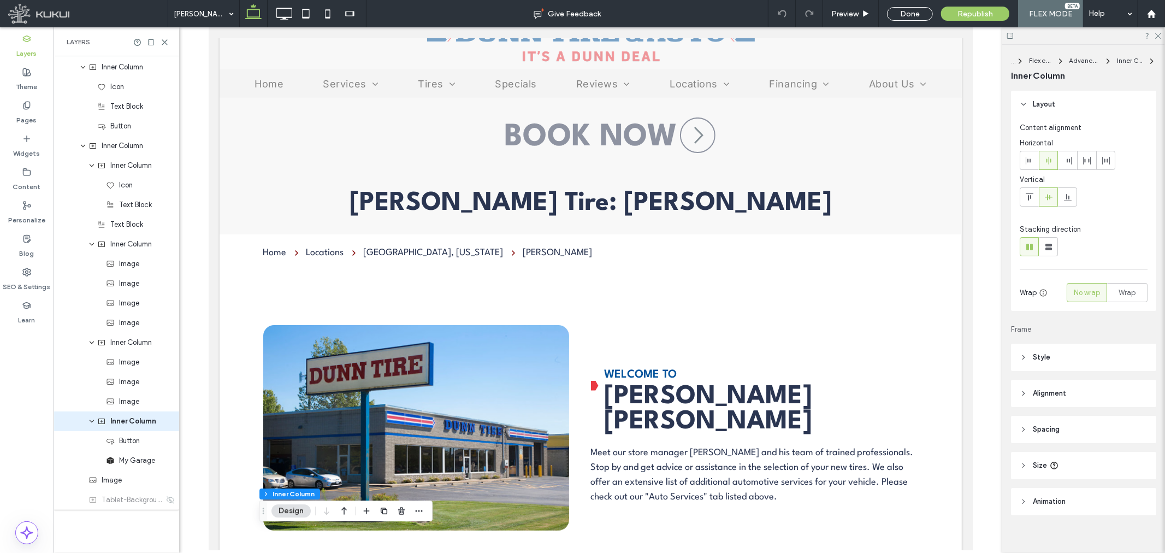
scroll to position [0, 0]
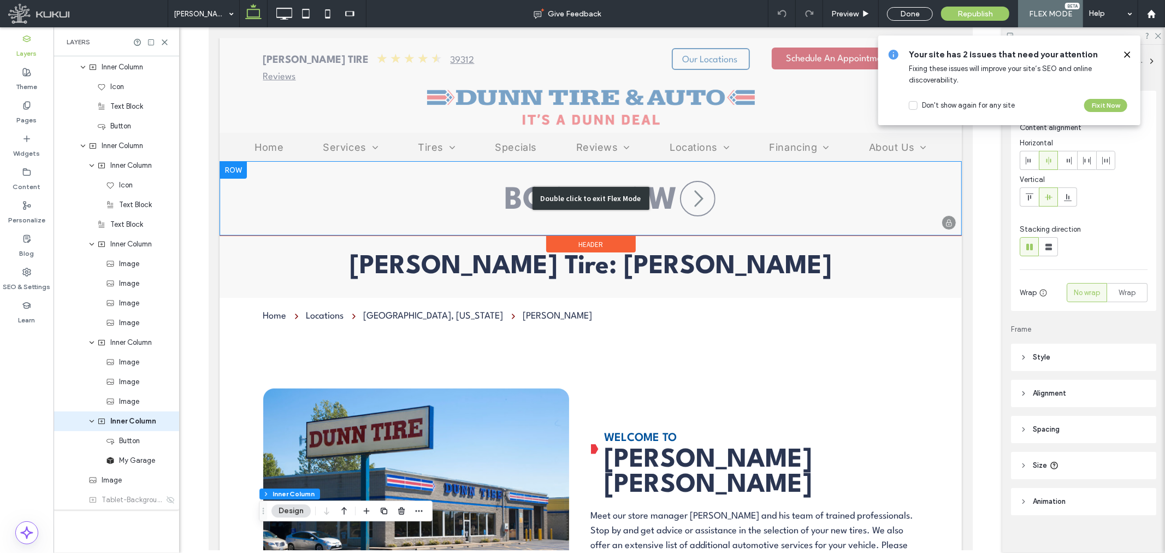
click at [455, 197] on div "Double click to exit Flex Mode" at bounding box center [590, 198] width 742 height 74
click at [521, 188] on div "Double click to exit Flex Mode" at bounding box center [590, 198] width 742 height 74
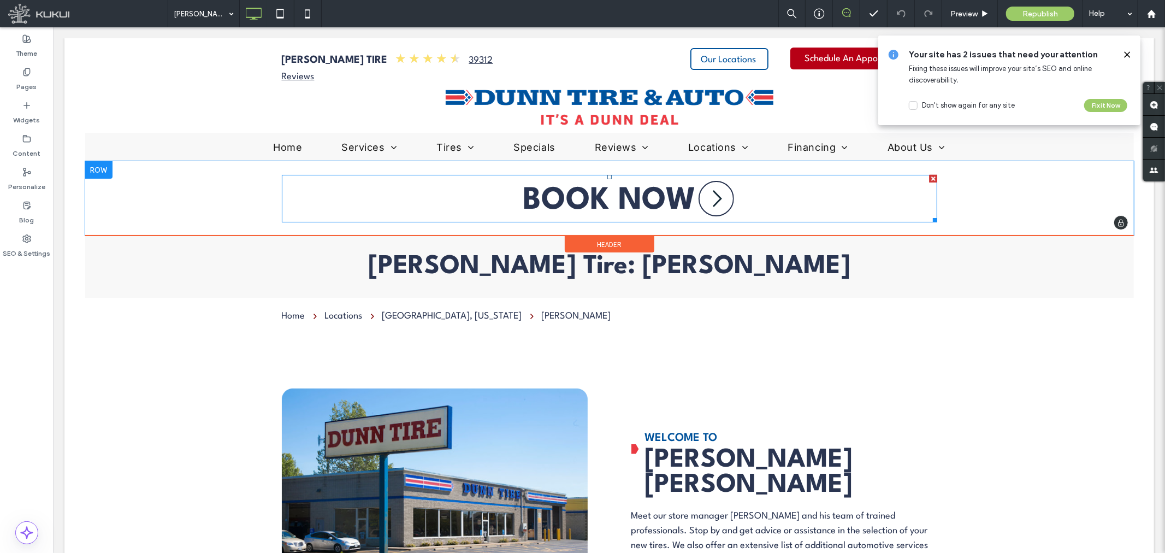
click at [656, 189] on span at bounding box center [608, 197] width 655 height 47
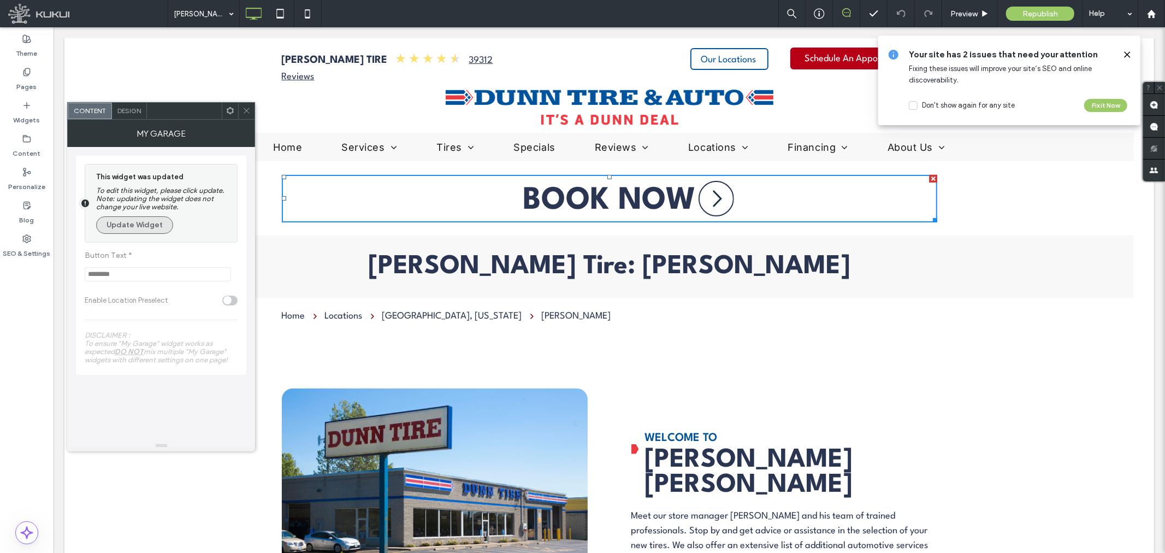
click at [147, 224] on button "Update Widget" at bounding box center [134, 224] width 77 height 17
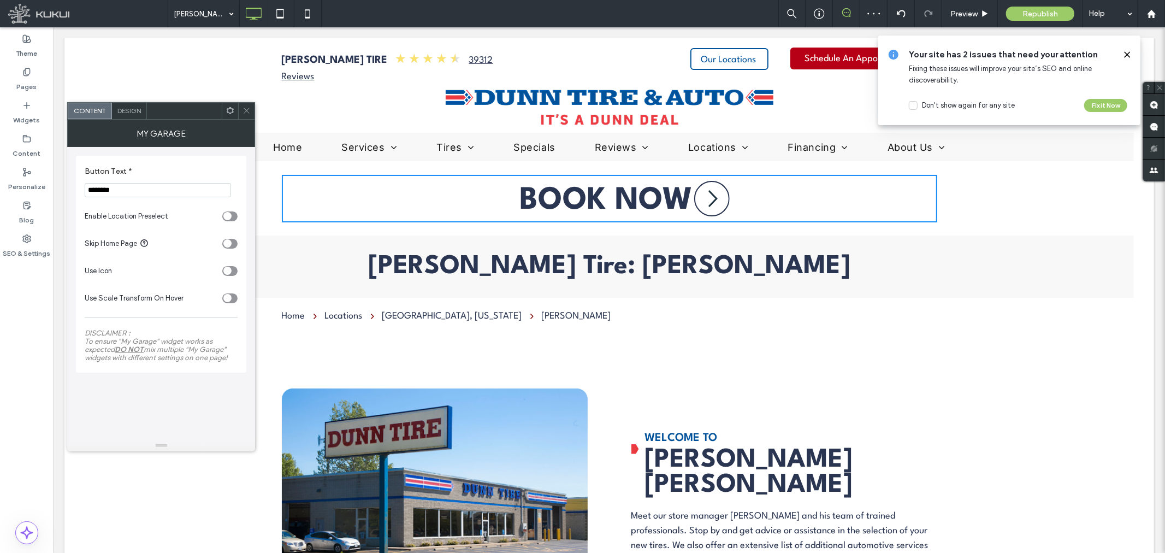
click at [249, 111] on icon at bounding box center [246, 110] width 8 height 8
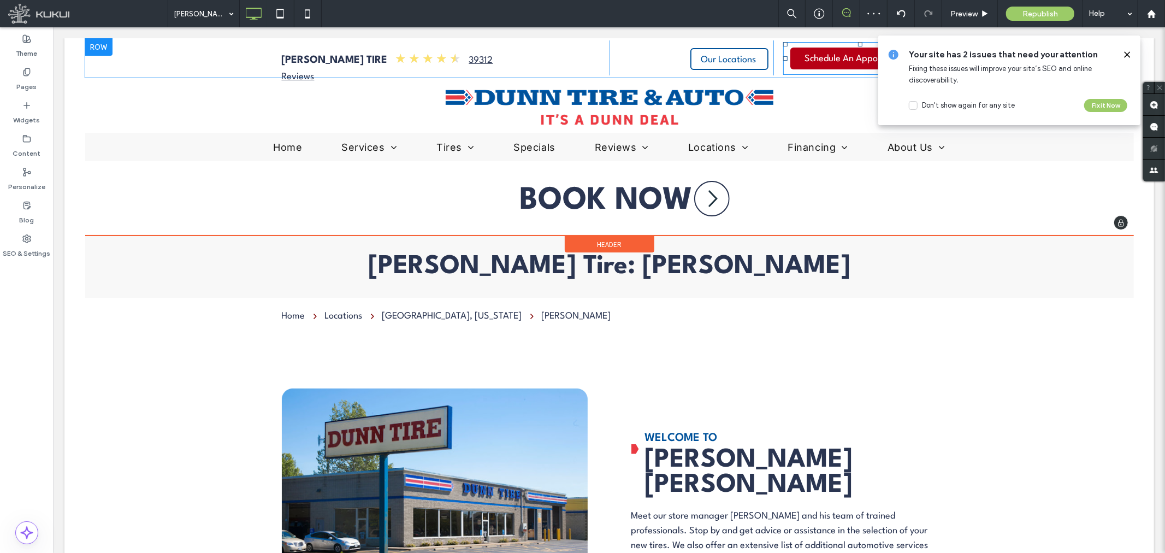
click at [848, 52] on span at bounding box center [859, 57] width 154 height 33
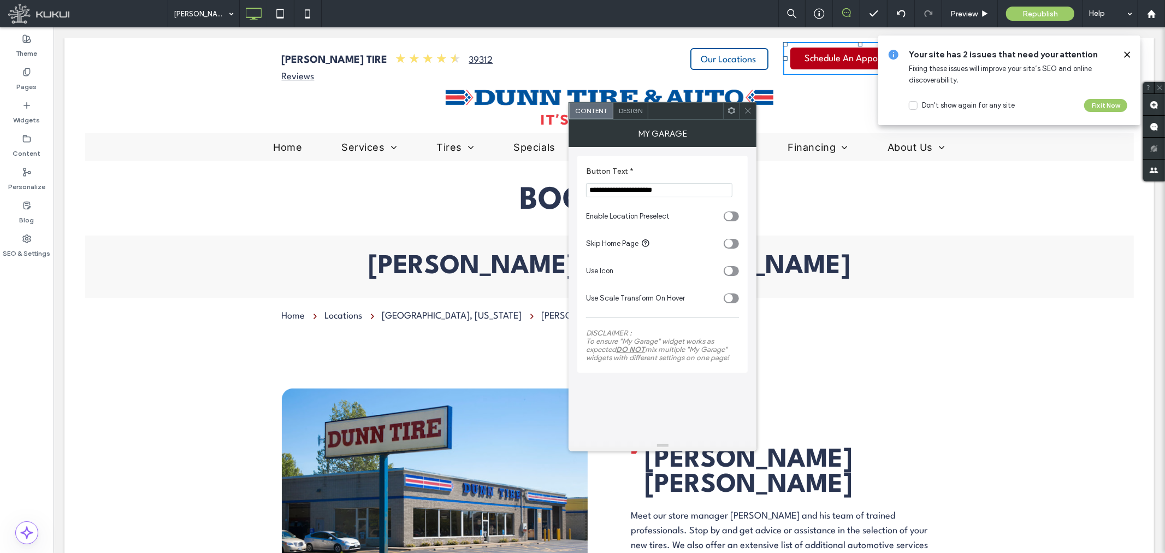
click at [746, 105] on span at bounding box center [748, 111] width 8 height 16
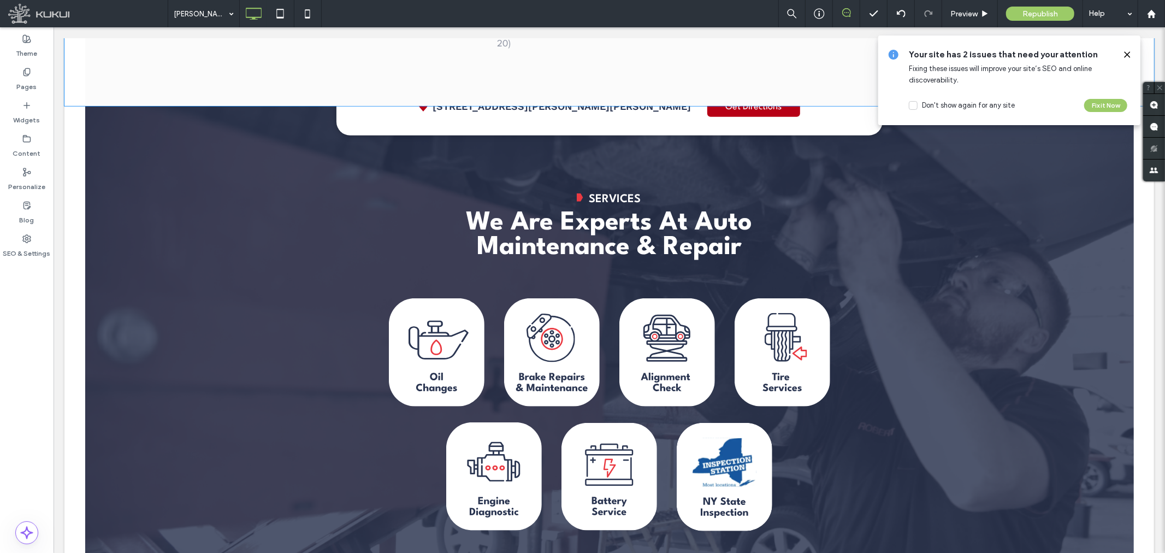
scroll to position [646, 0]
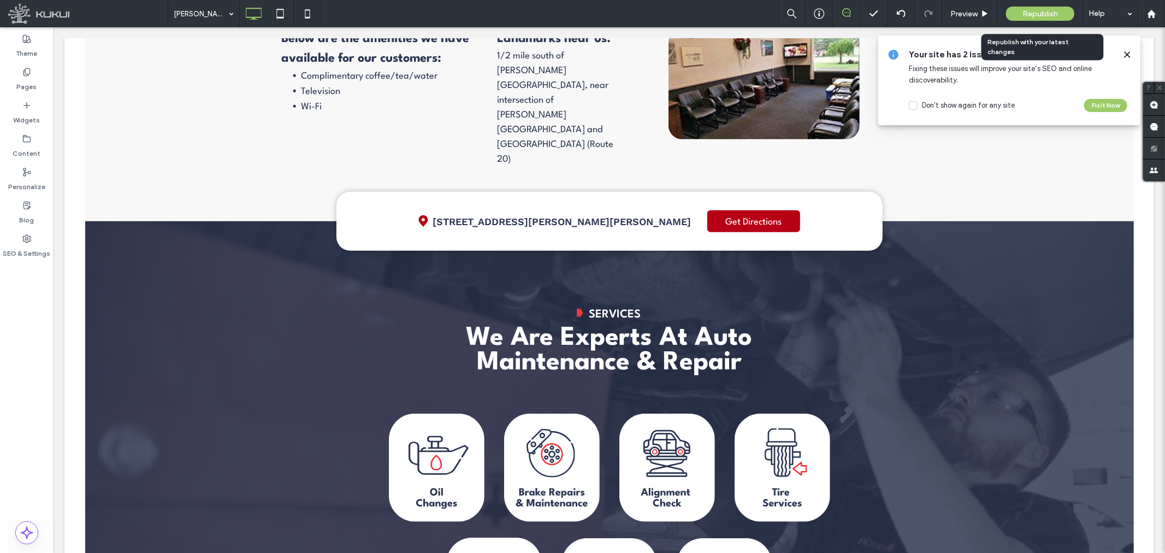
click at [1026, 14] on span "Republish" at bounding box center [1039, 13] width 35 height 9
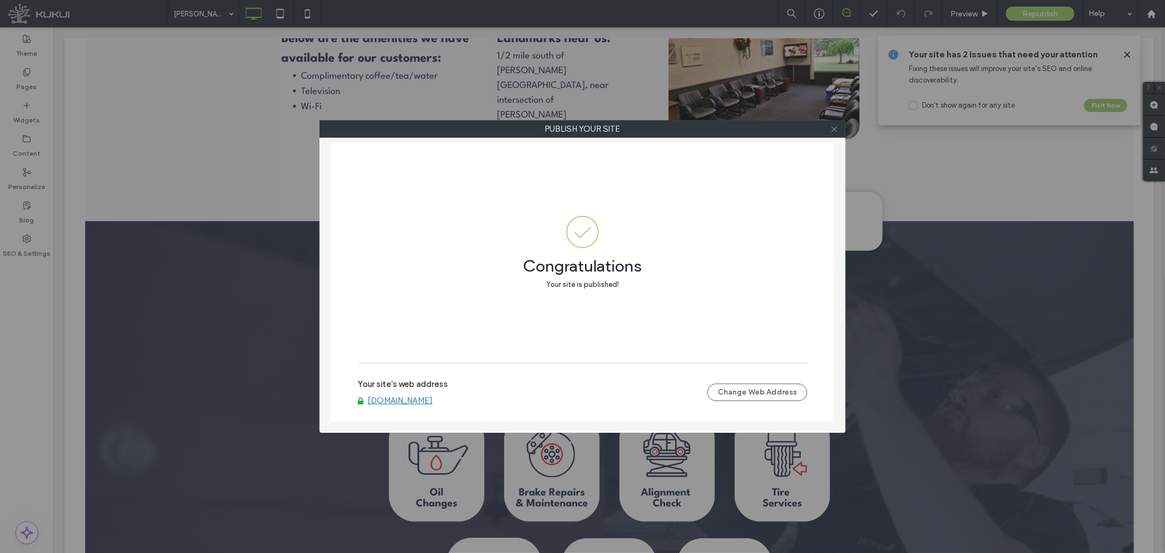
click at [836, 126] on icon at bounding box center [834, 129] width 8 height 8
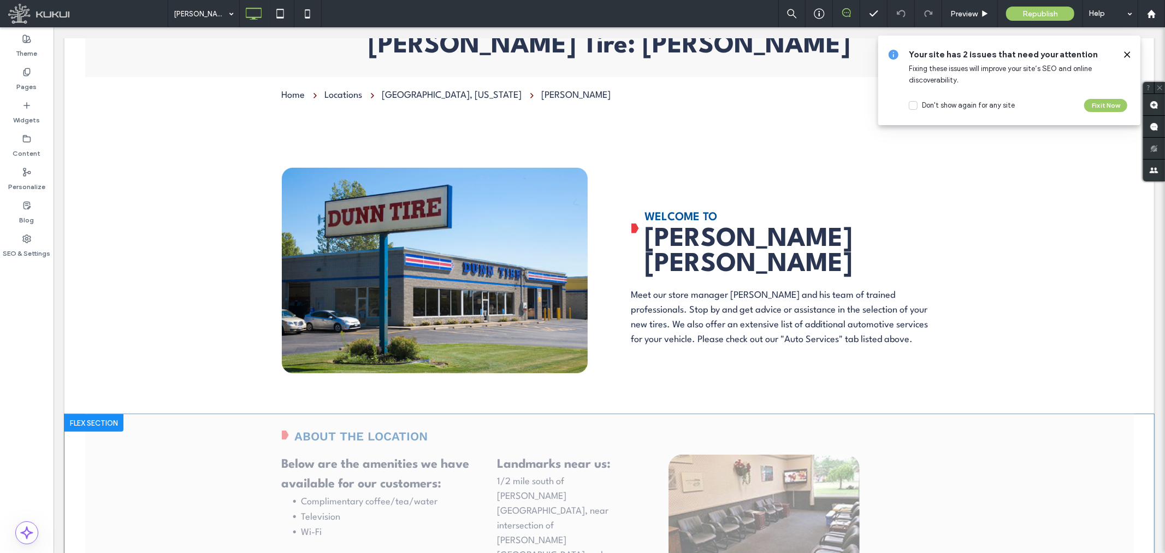
scroll to position [0, 0]
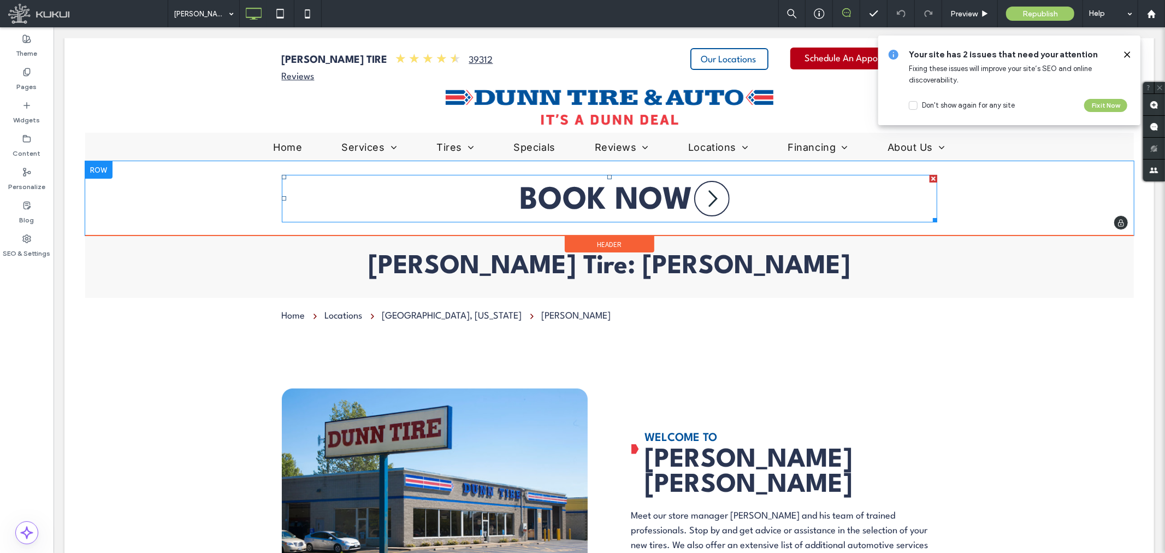
click at [629, 199] on span at bounding box center [608, 197] width 655 height 47
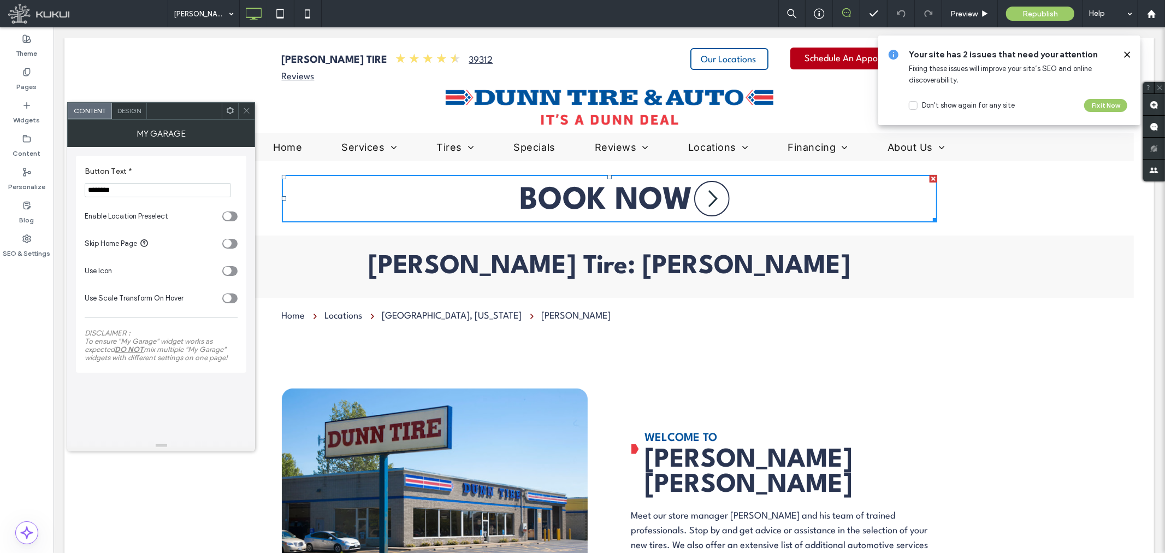
click at [244, 113] on icon at bounding box center [246, 110] width 8 height 8
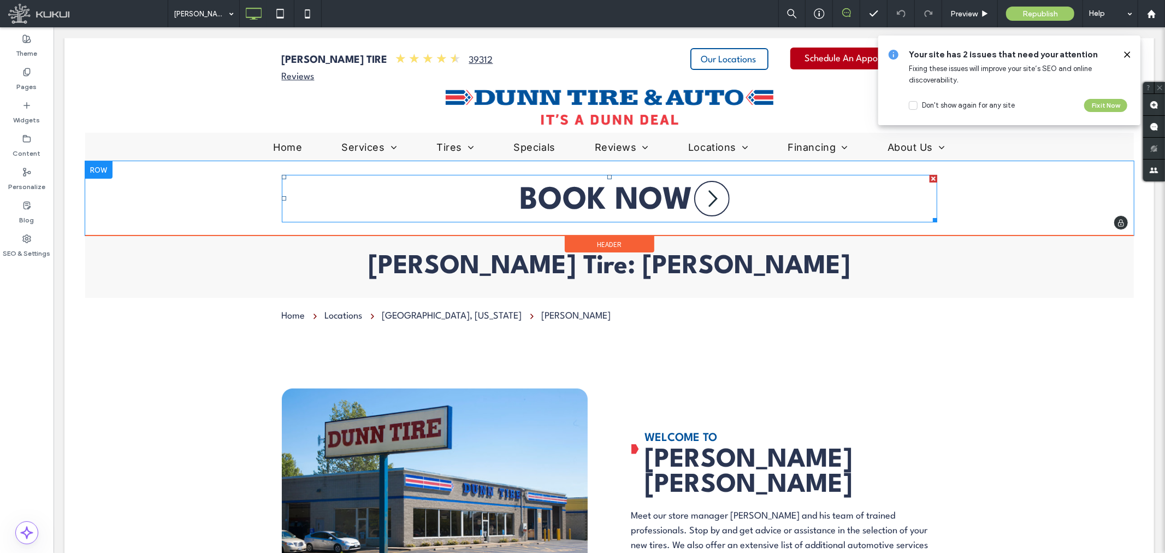
click at [595, 188] on span at bounding box center [608, 197] width 655 height 47
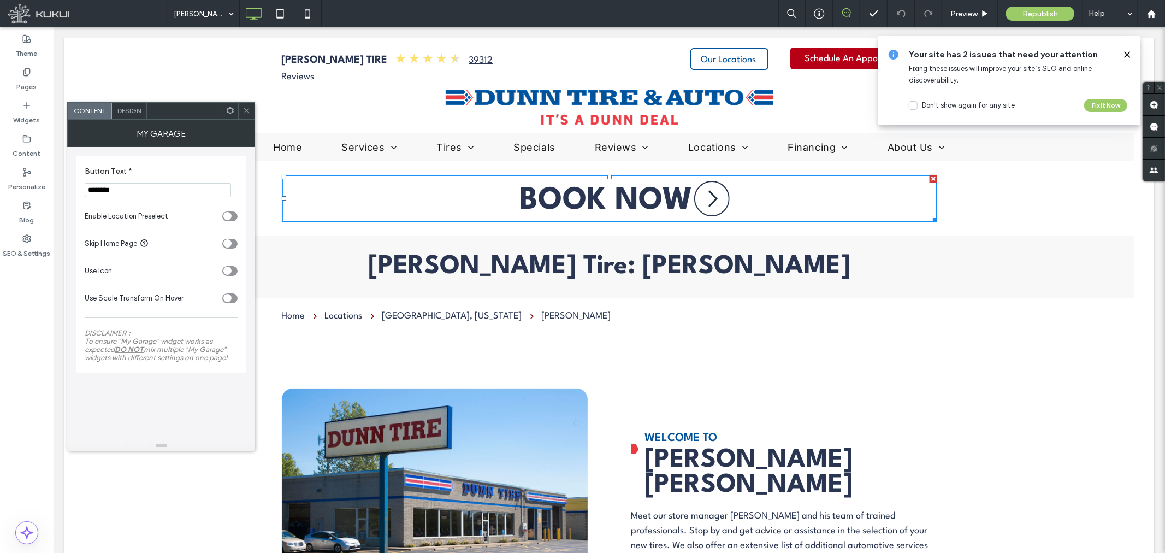
click at [132, 108] on span "Design" at bounding box center [128, 110] width 23 height 8
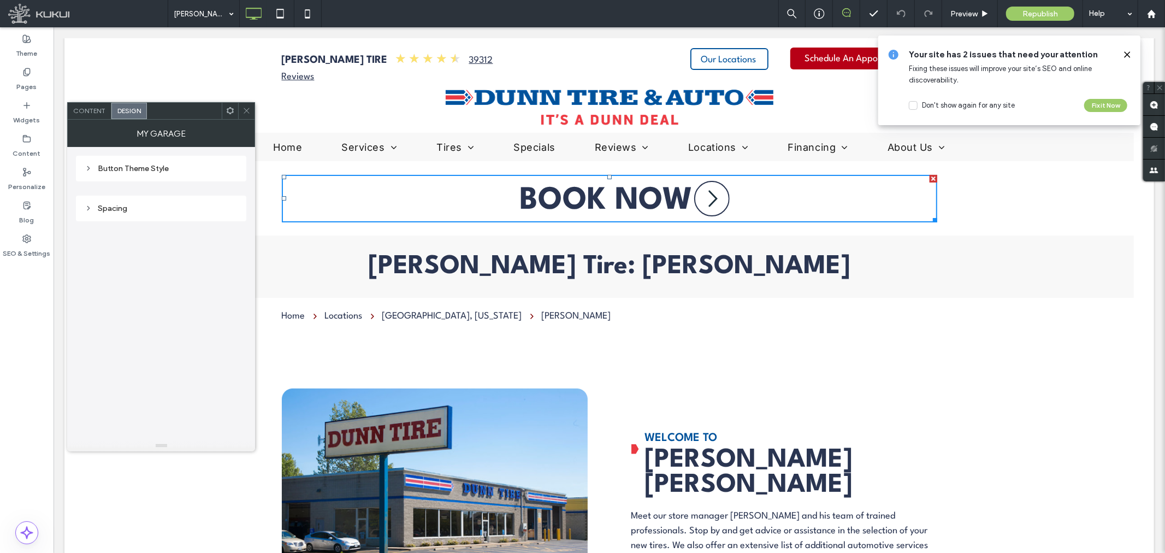
click at [97, 110] on span "Content" at bounding box center [89, 110] width 32 height 8
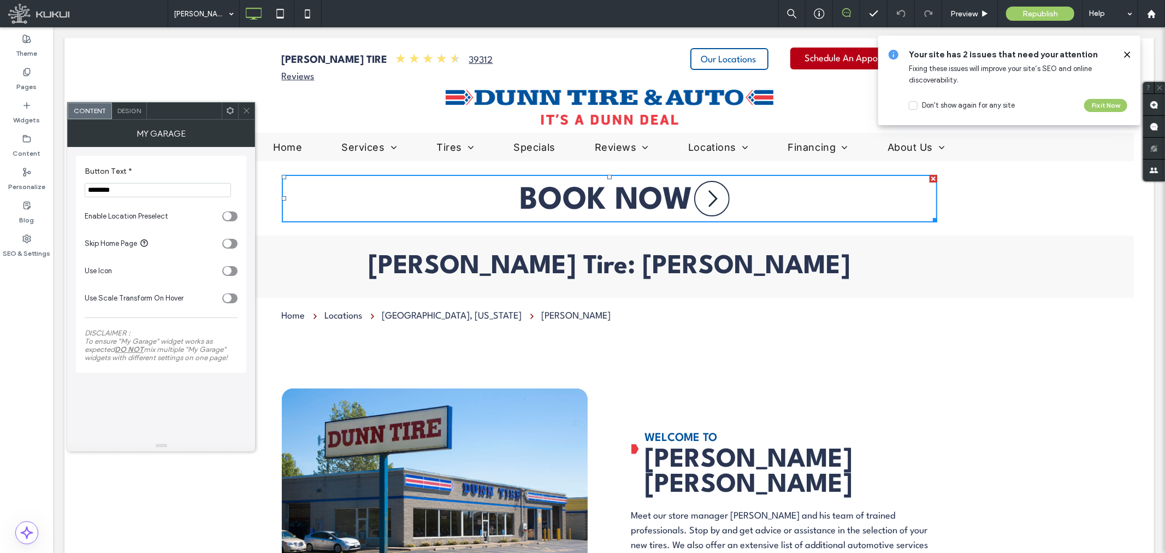
click at [241, 110] on div at bounding box center [246, 111] width 16 height 16
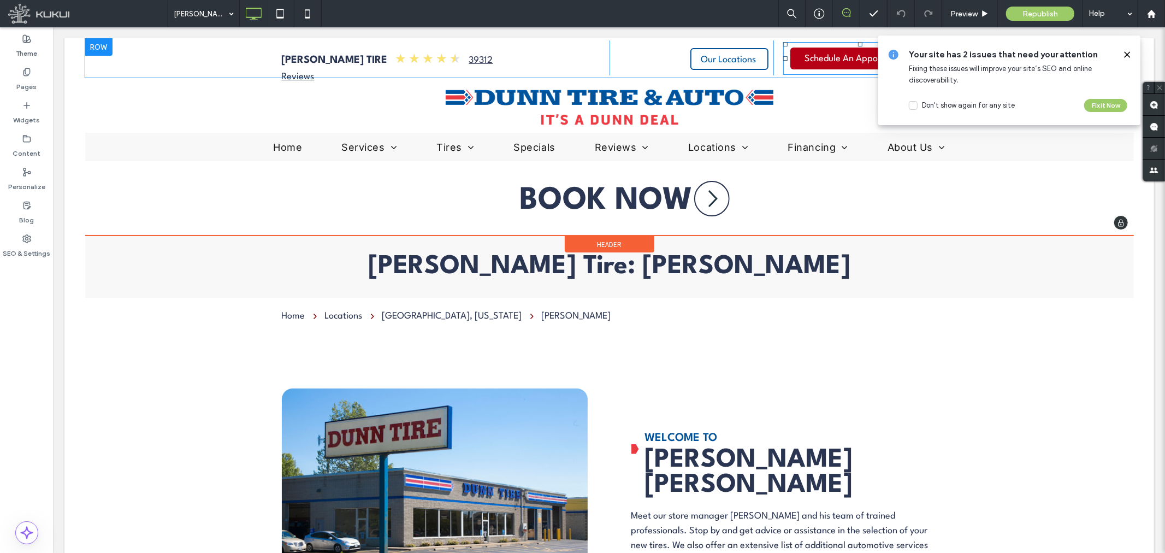
click at [811, 53] on span at bounding box center [859, 57] width 154 height 33
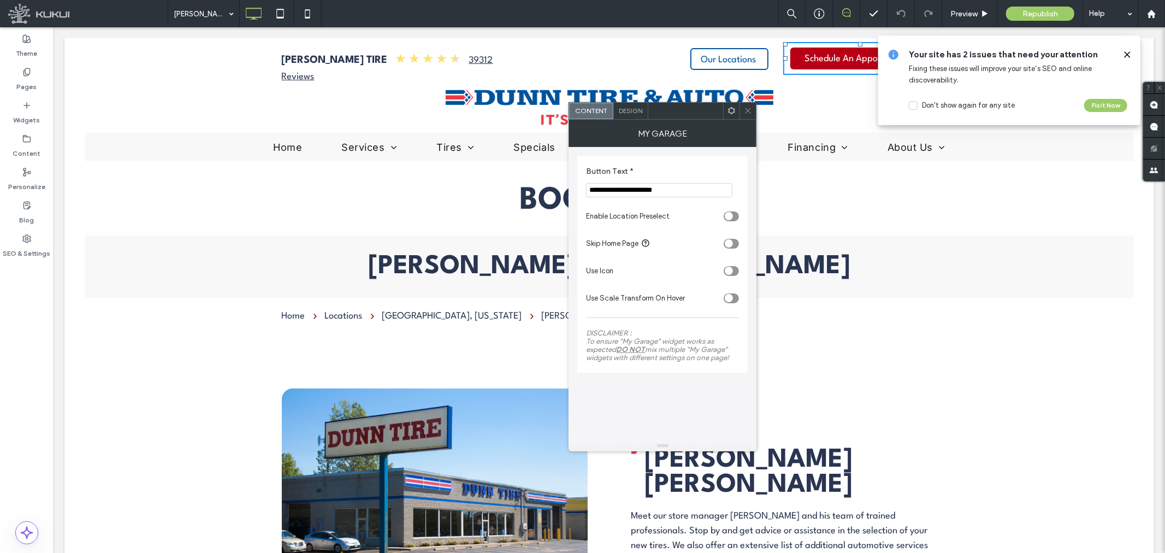
click at [745, 108] on icon at bounding box center [748, 110] width 8 height 8
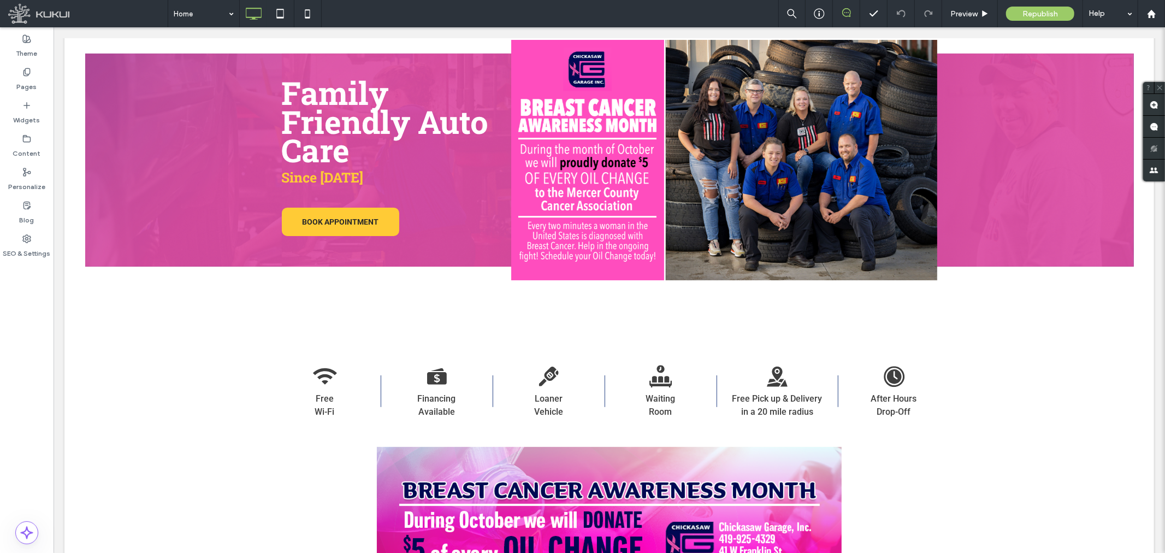
scroll to position [121, 0]
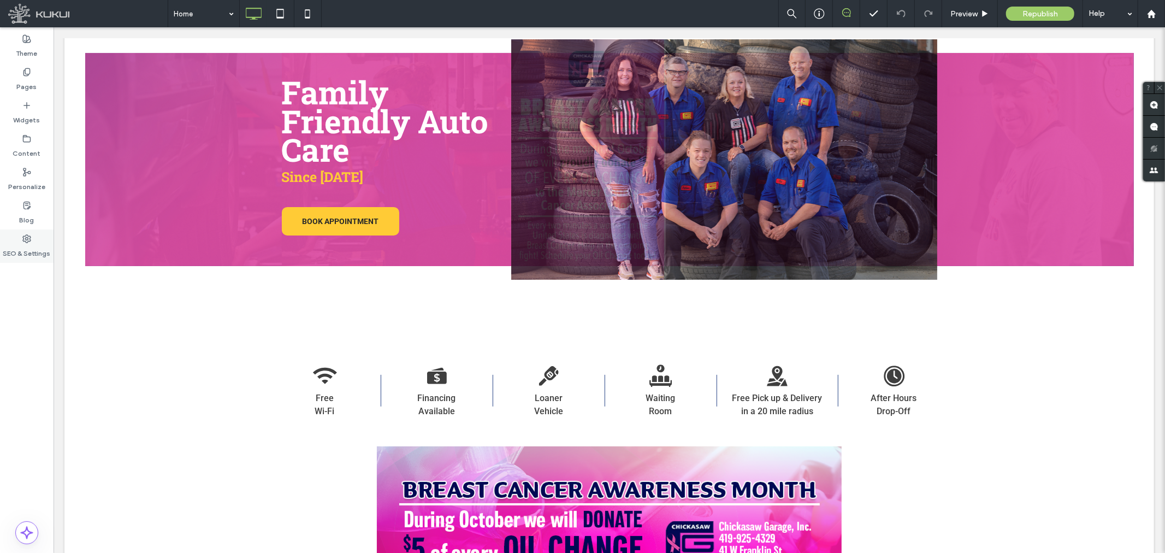
click at [28, 239] on icon at bounding box center [26, 238] width 9 height 9
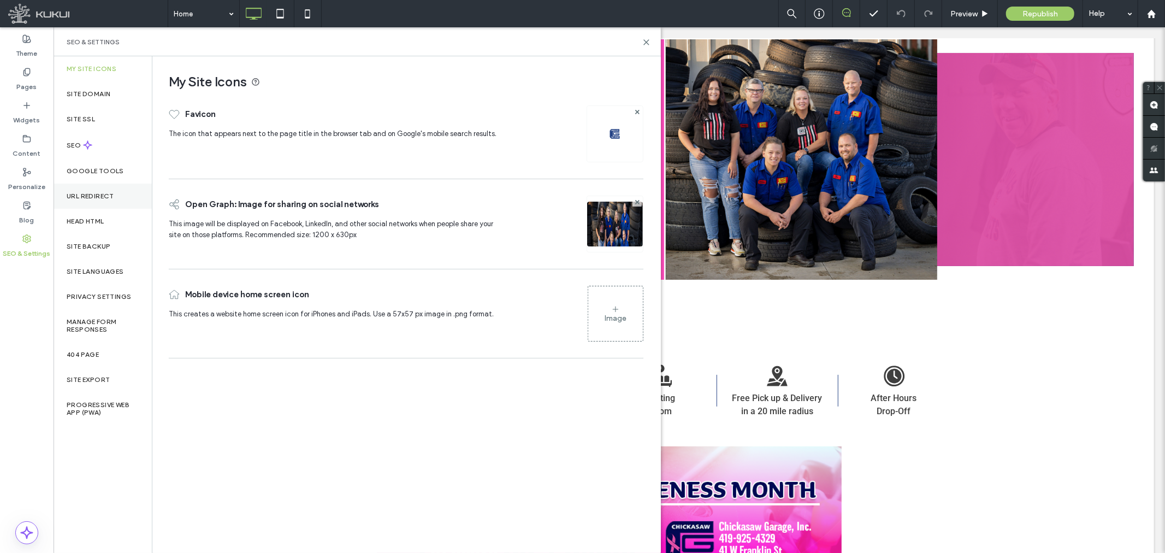
click at [86, 201] on div "URL Redirect" at bounding box center [103, 195] width 98 height 25
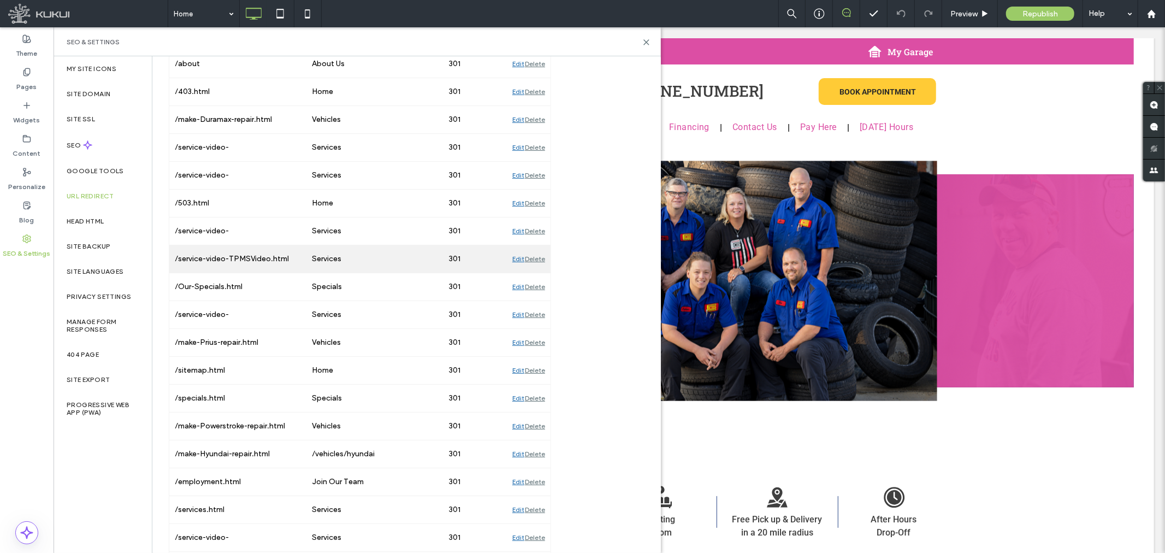
scroll to position [2072, 0]
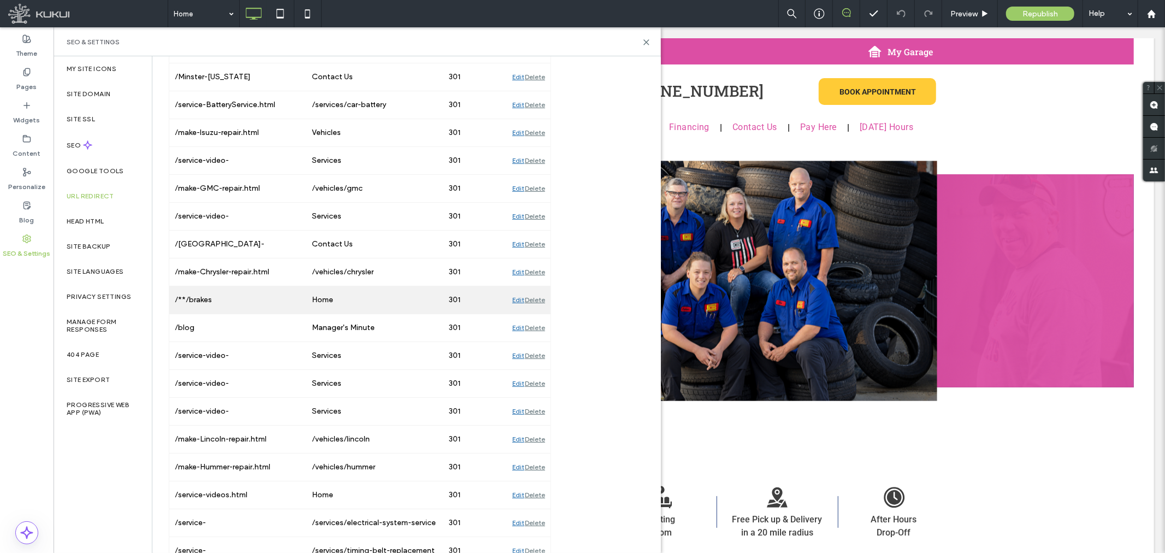
click at [516, 302] on div "Edit" at bounding box center [518, 299] width 12 height 27
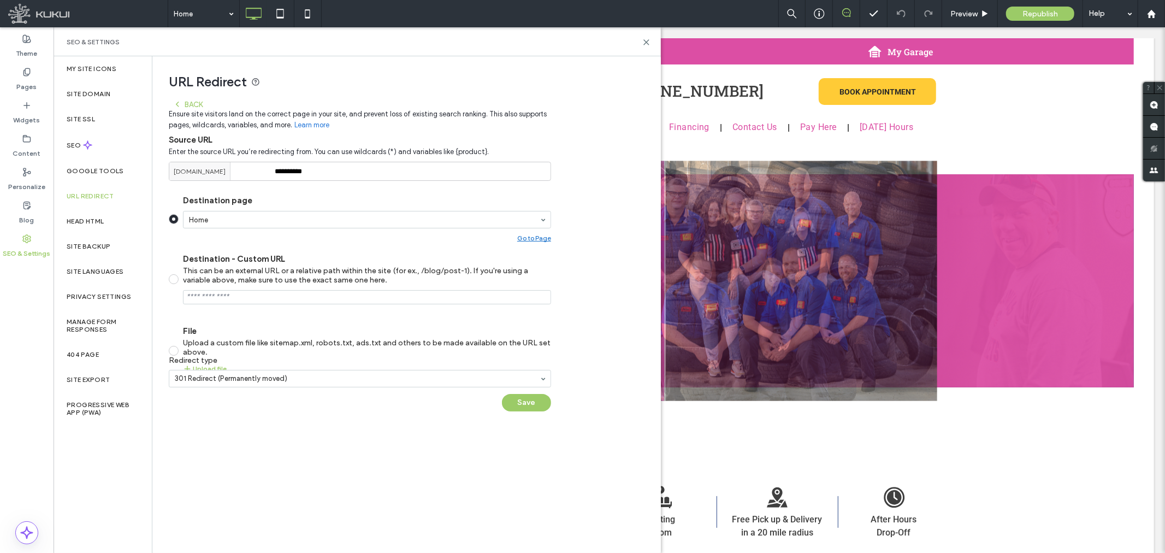
scroll to position [0, 0]
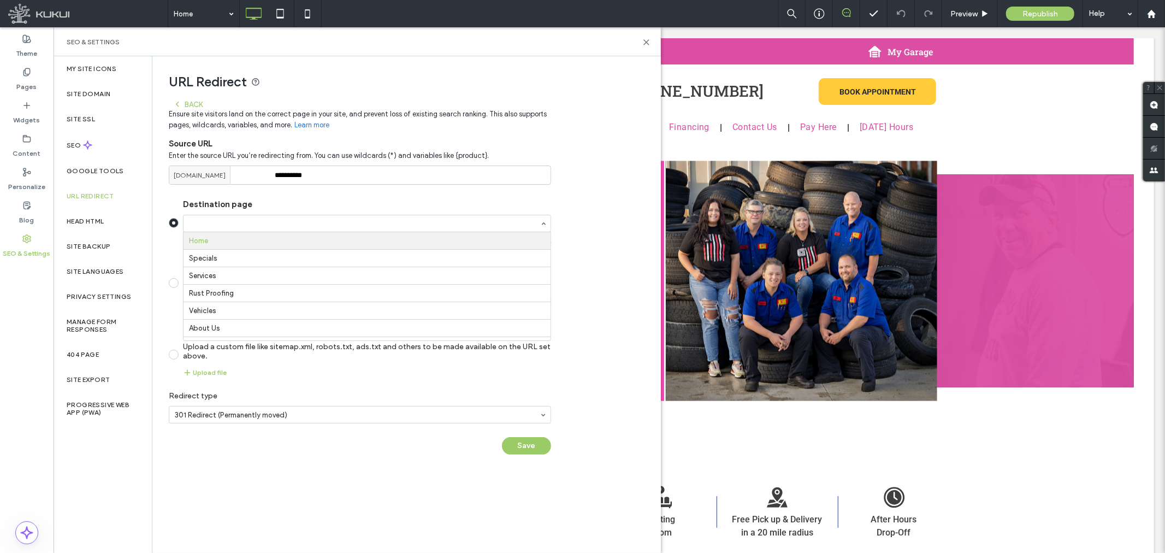
click at [232, 198] on section "Destination page Home Specials Services Rust Proofing Vehicles About Us Our Tea…" at bounding box center [360, 287] width 382 height 195
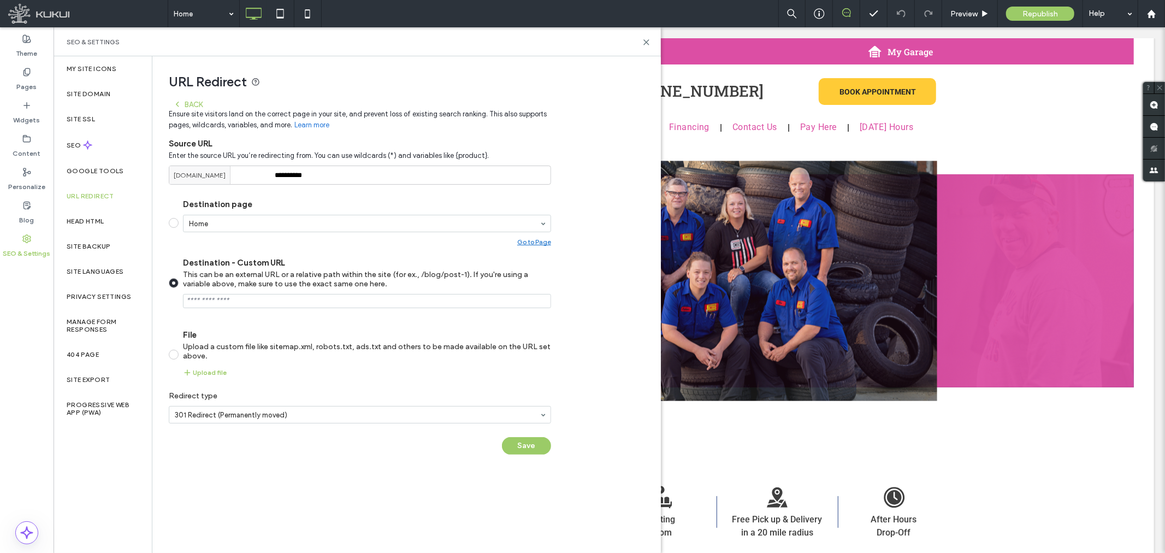
click at [233, 296] on input "Destination - Custom URL This can be an external URL or a relative path within …" at bounding box center [367, 301] width 368 height 14
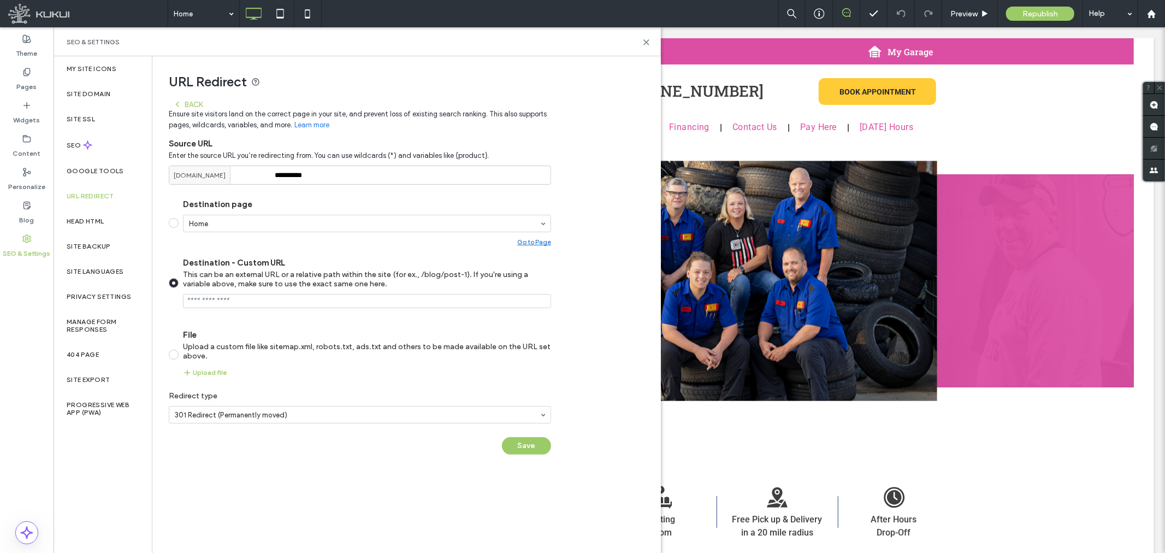
drag, startPoint x: 260, startPoint y: 299, endPoint x: 252, endPoint y: 299, distance: 7.7
click at [256, 299] on input "Destination - Custom URL This can be an external URL or a relative path within …" at bounding box center [367, 301] width 368 height 14
paste input "**********"
type input "**********"
click at [531, 451] on button "Save" at bounding box center [526, 445] width 49 height 17
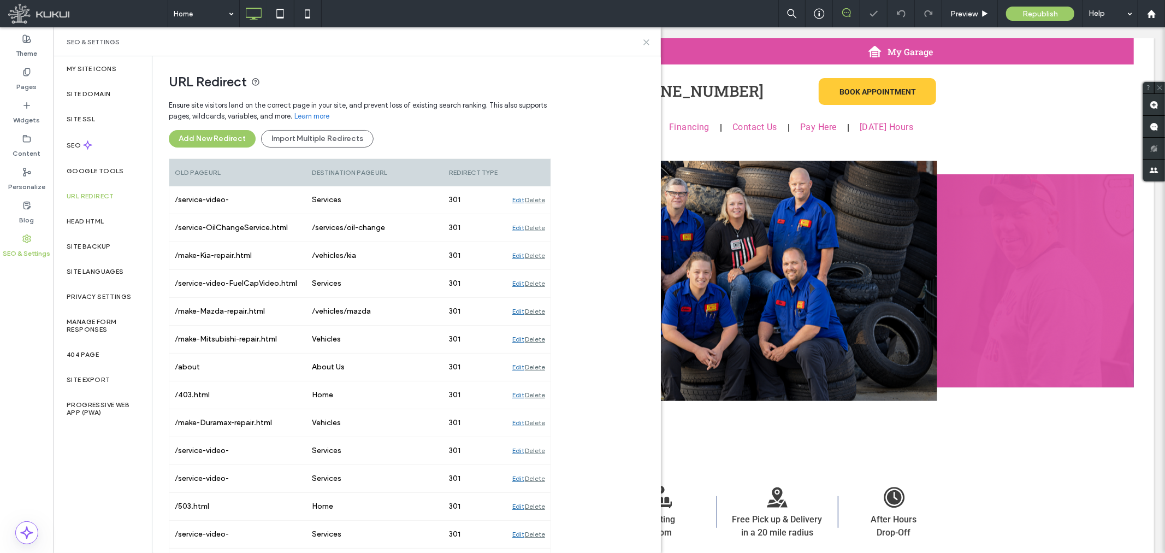
click at [645, 45] on icon at bounding box center [646, 42] width 8 height 8
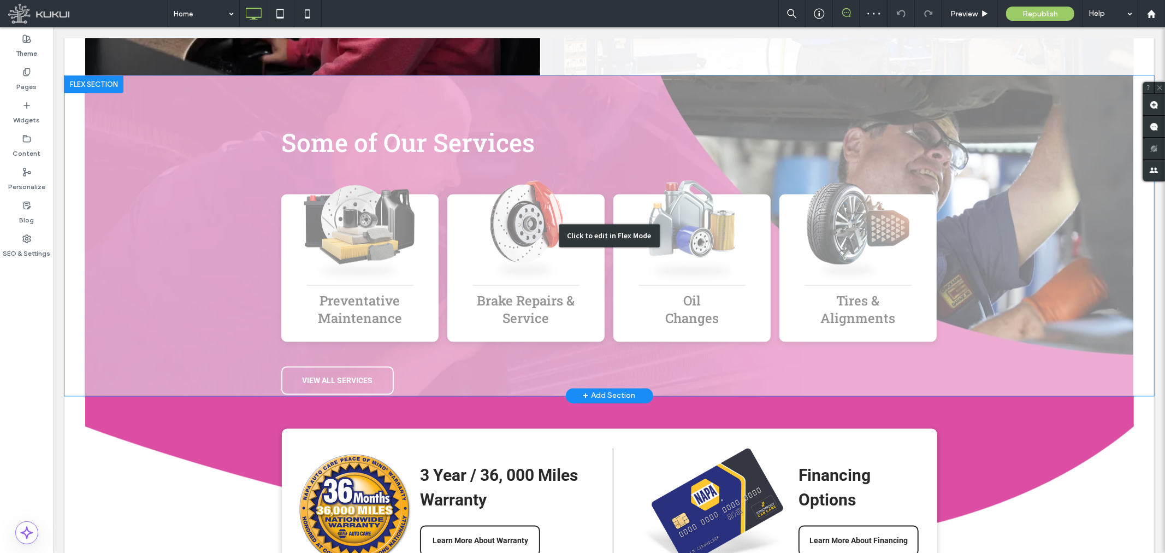
scroll to position [1638, 0]
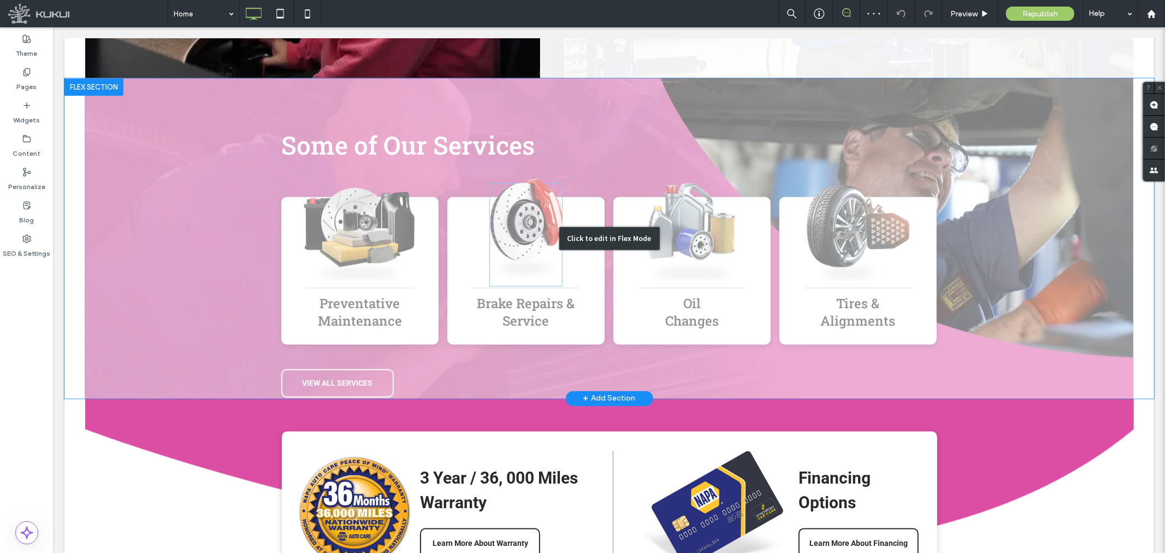
click at [519, 219] on div "Click to edit in Flex Mode" at bounding box center [608, 238] width 1089 height 320
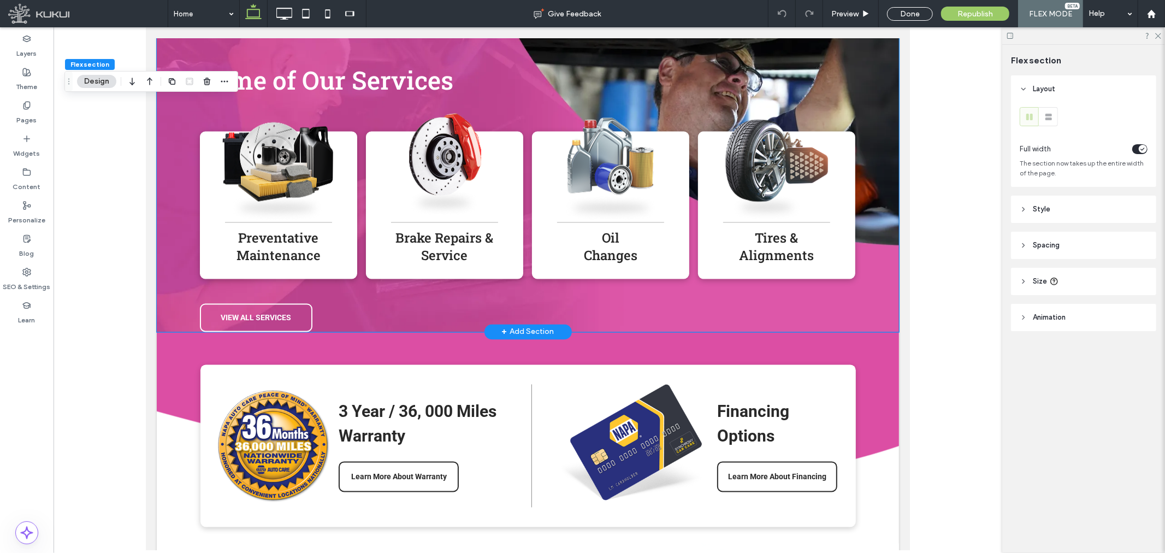
click at [452, 177] on img at bounding box center [443, 164] width 73 height 103
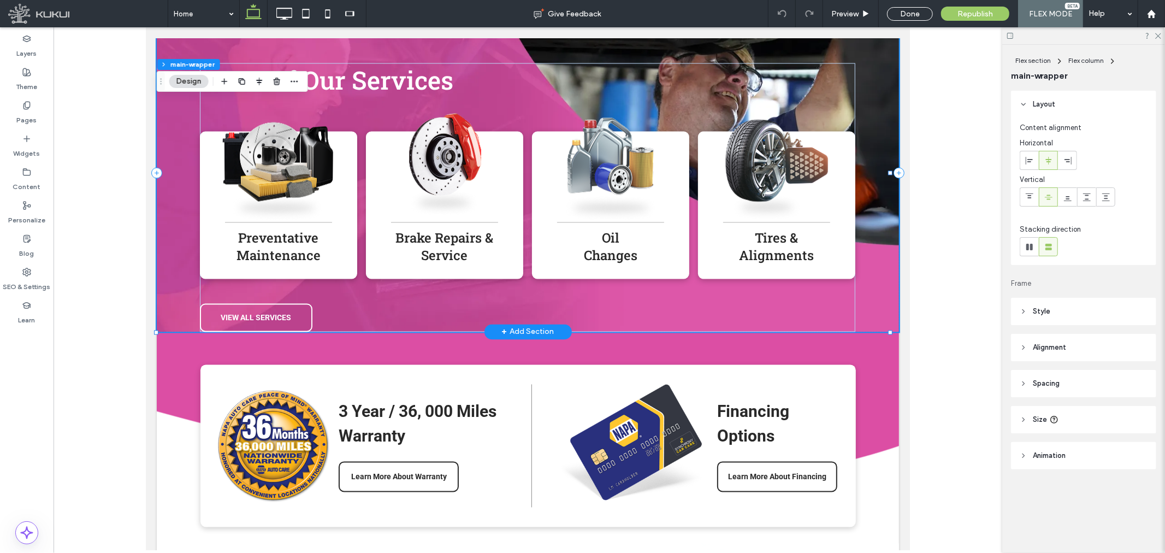
click at [440, 177] on img at bounding box center [443, 164] width 73 height 103
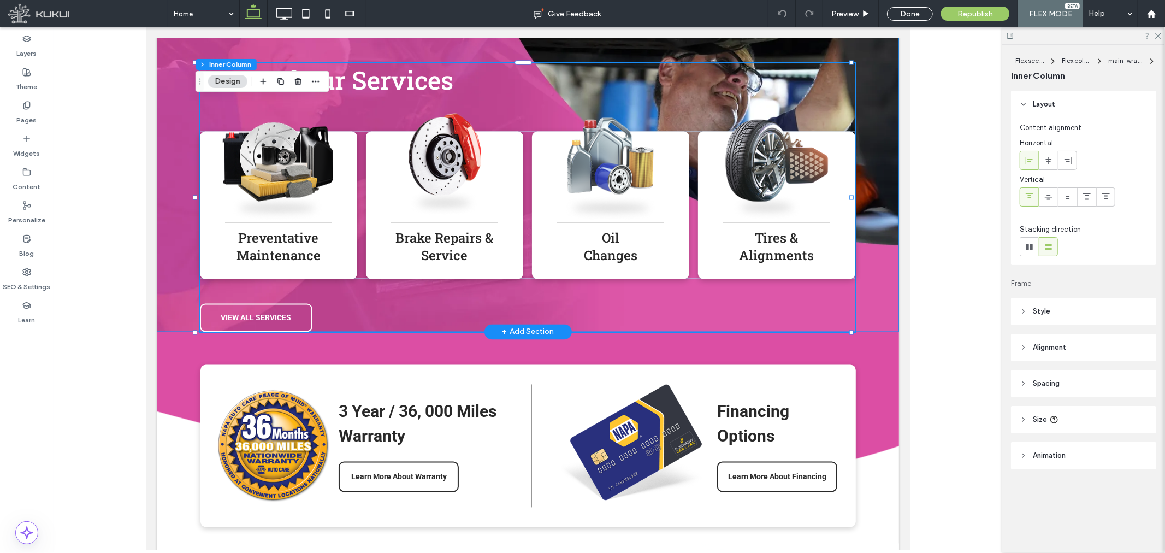
click at [436, 177] on img at bounding box center [443, 164] width 73 height 103
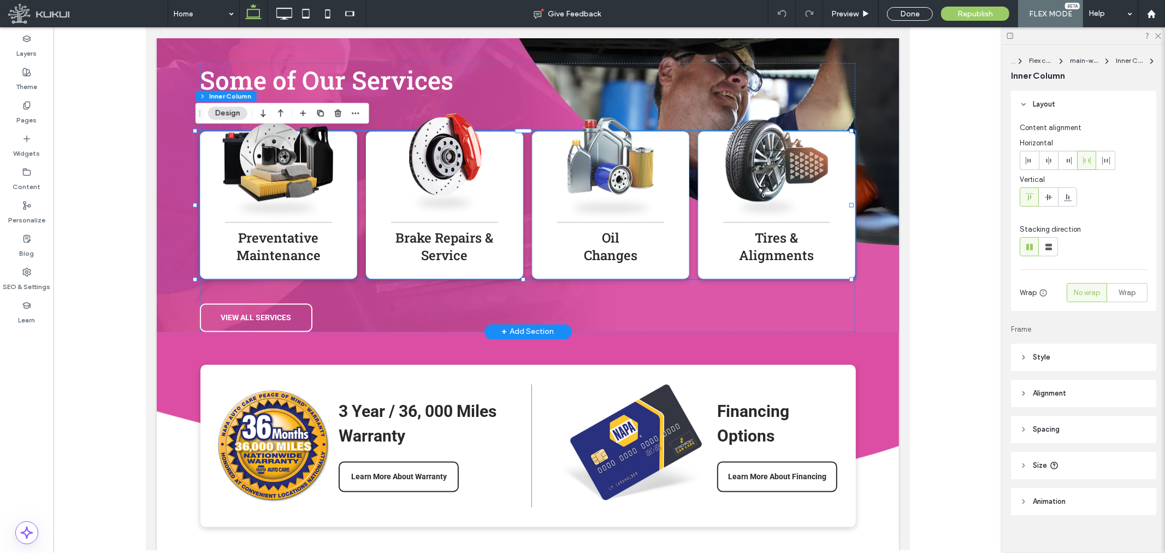
click at [433, 177] on img at bounding box center [443, 164] width 73 height 103
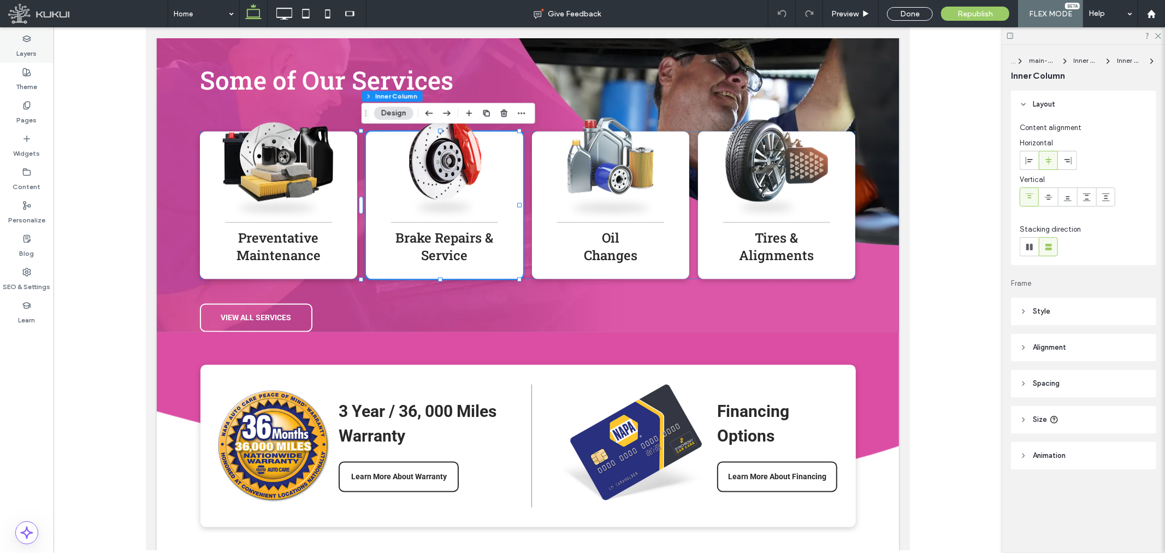
click at [39, 39] on div "Layers" at bounding box center [27, 45] width 54 height 33
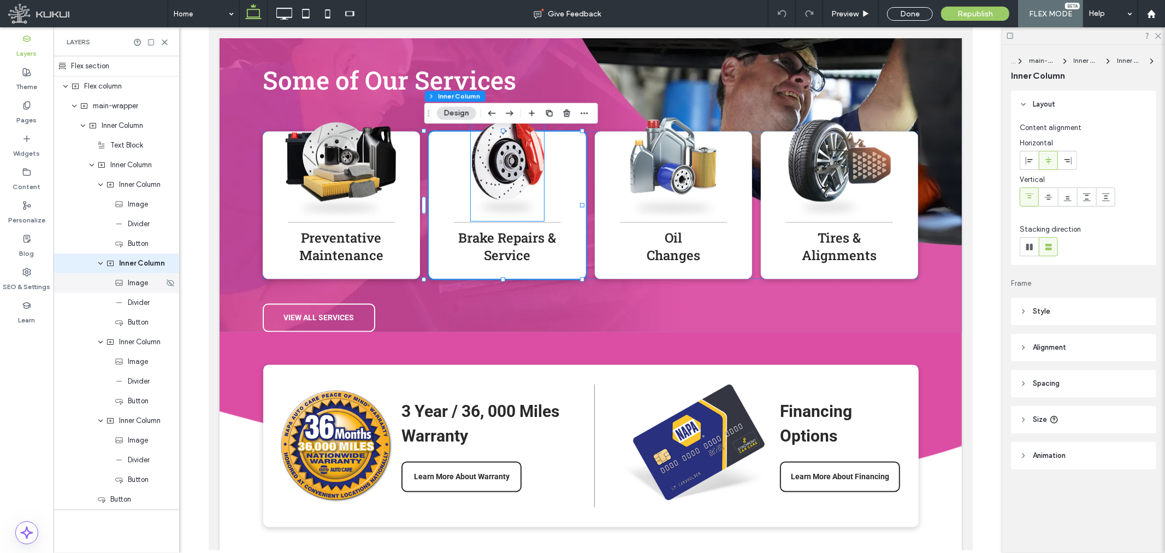
click at [139, 282] on span "Image" at bounding box center [138, 282] width 20 height 11
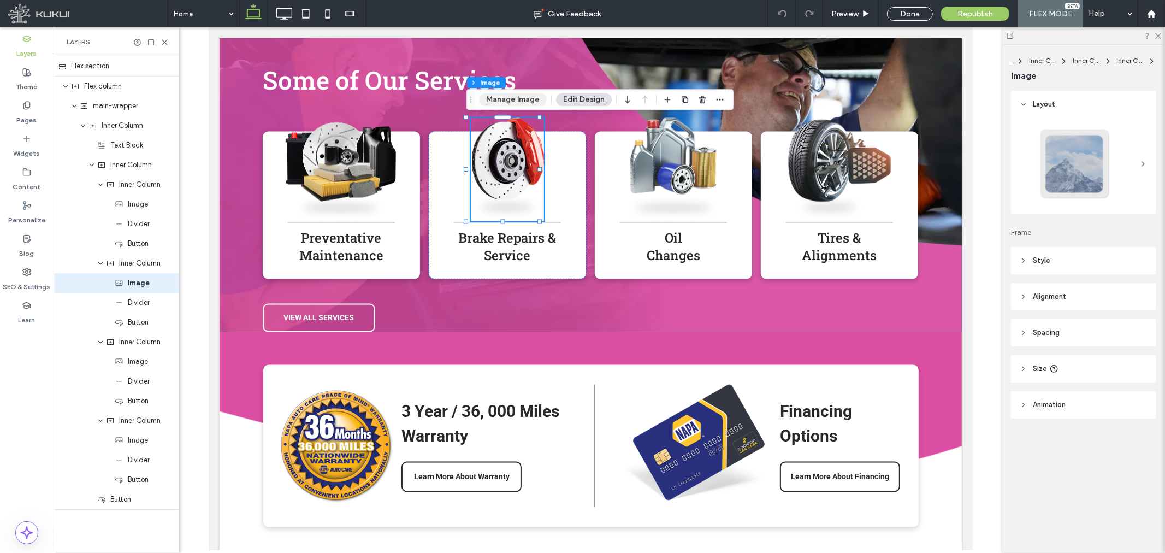
click at [520, 102] on button "Manage Image" at bounding box center [513, 99] width 68 height 13
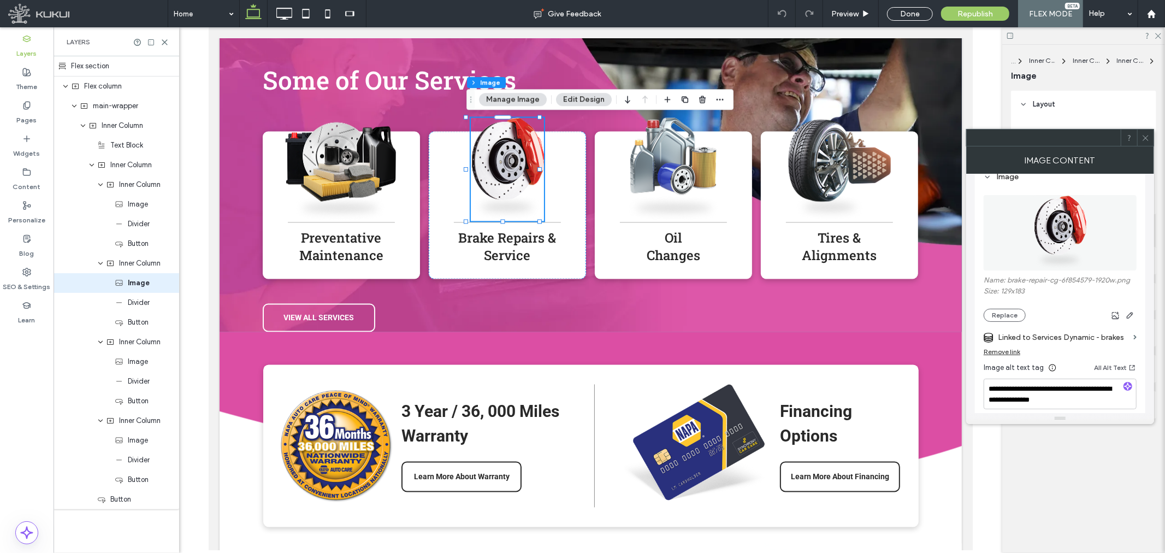
scroll to position [121, 0]
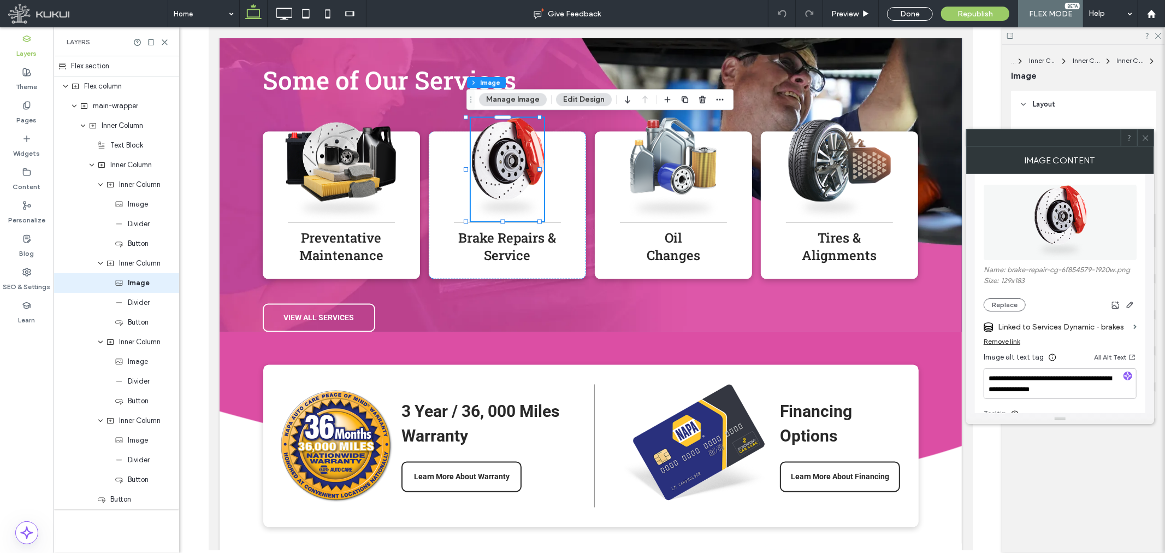
click at [1119, 324] on label "Linked to Services Dynamic - brakes" at bounding box center [1062, 327] width 131 height 20
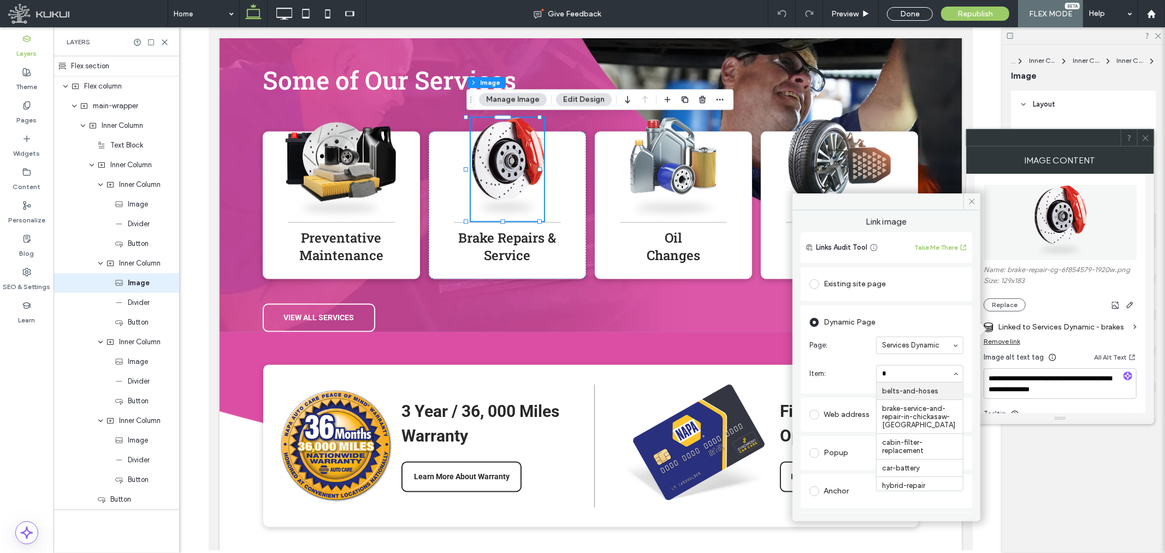
type input "**"
click at [973, 198] on icon at bounding box center [971, 201] width 8 height 8
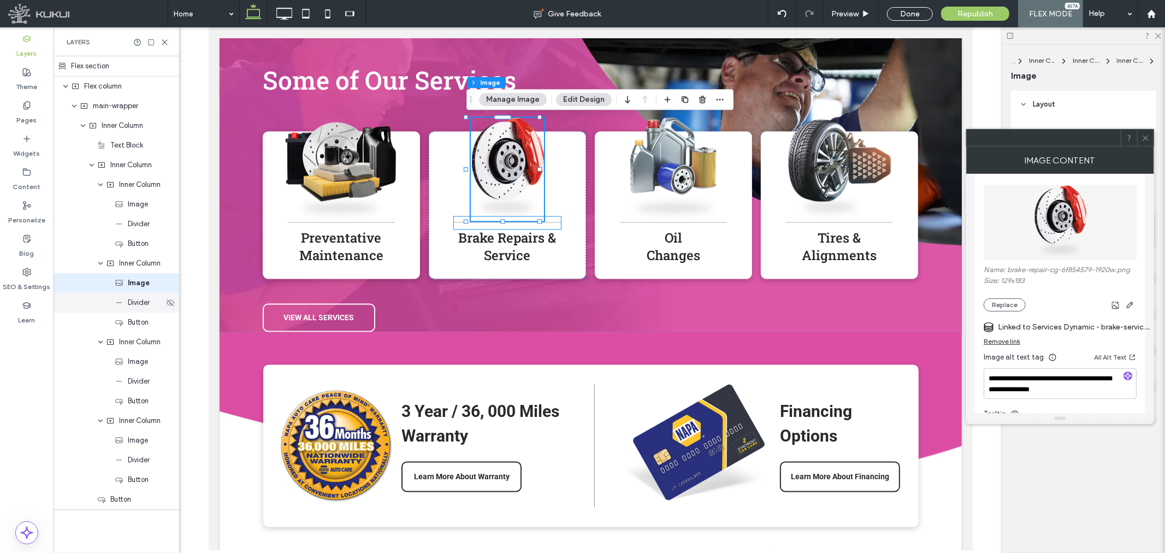
click at [126, 307] on div "Divider" at bounding box center [139, 302] width 49 height 11
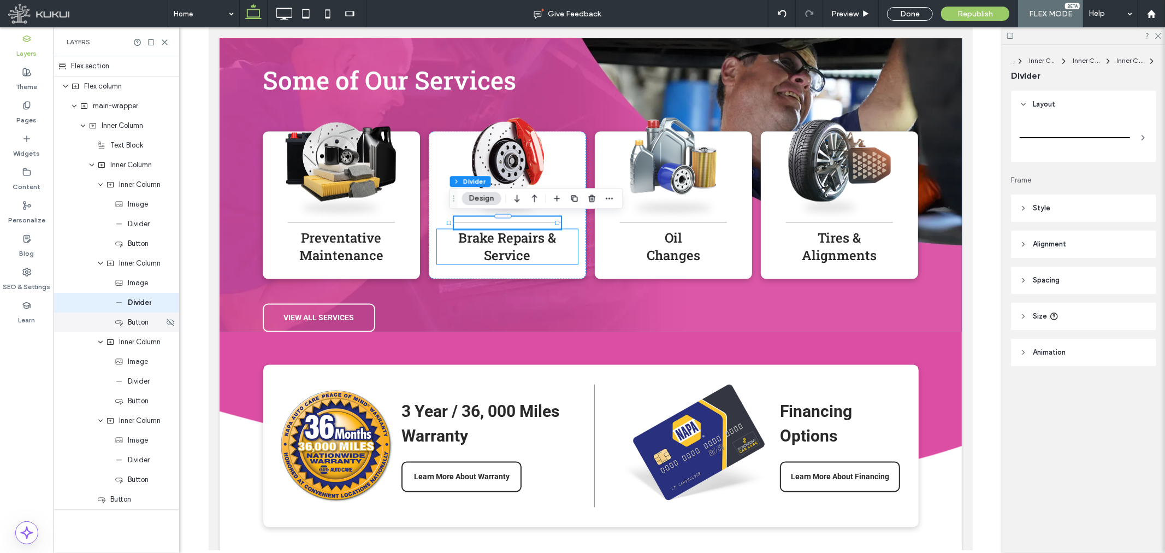
click at [132, 323] on span "Button" at bounding box center [138, 322] width 21 height 11
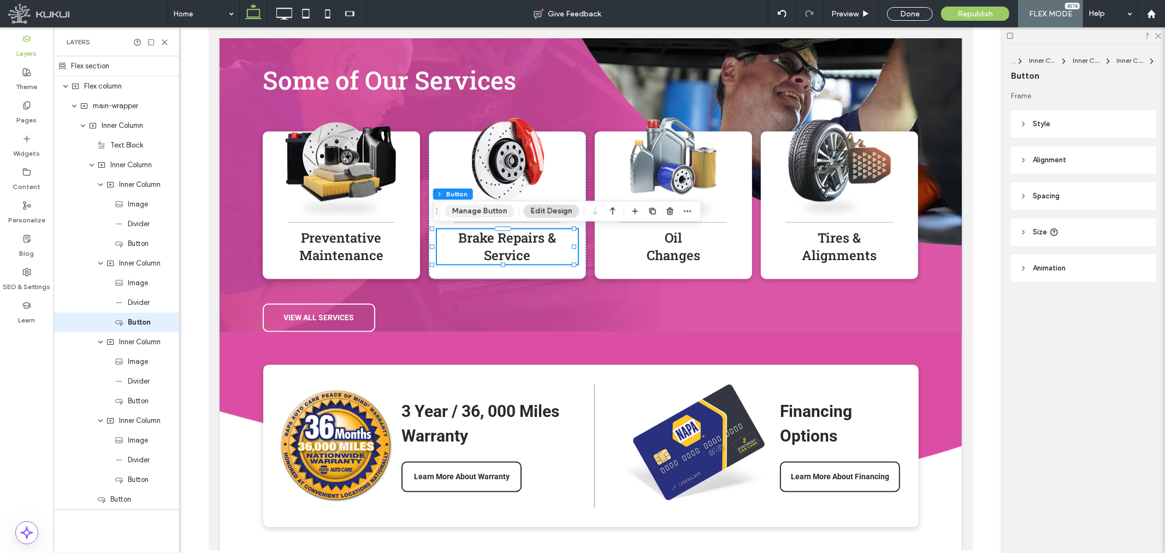
click at [484, 206] on button "Manage Button" at bounding box center [479, 210] width 69 height 13
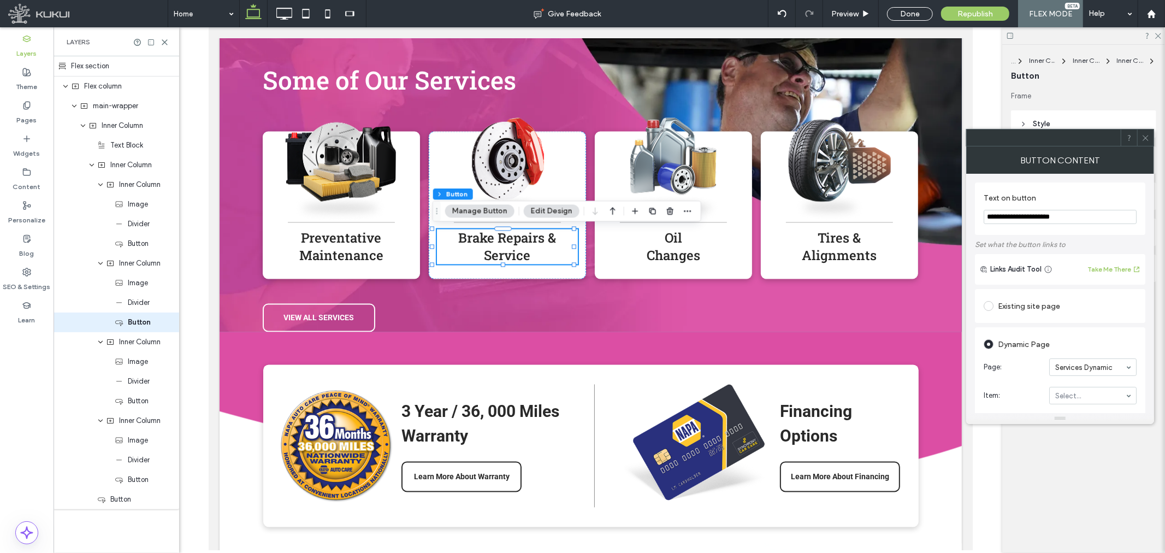
click at [1083, 387] on section "Item: Select..." at bounding box center [1059, 395] width 153 height 28
type input "**"
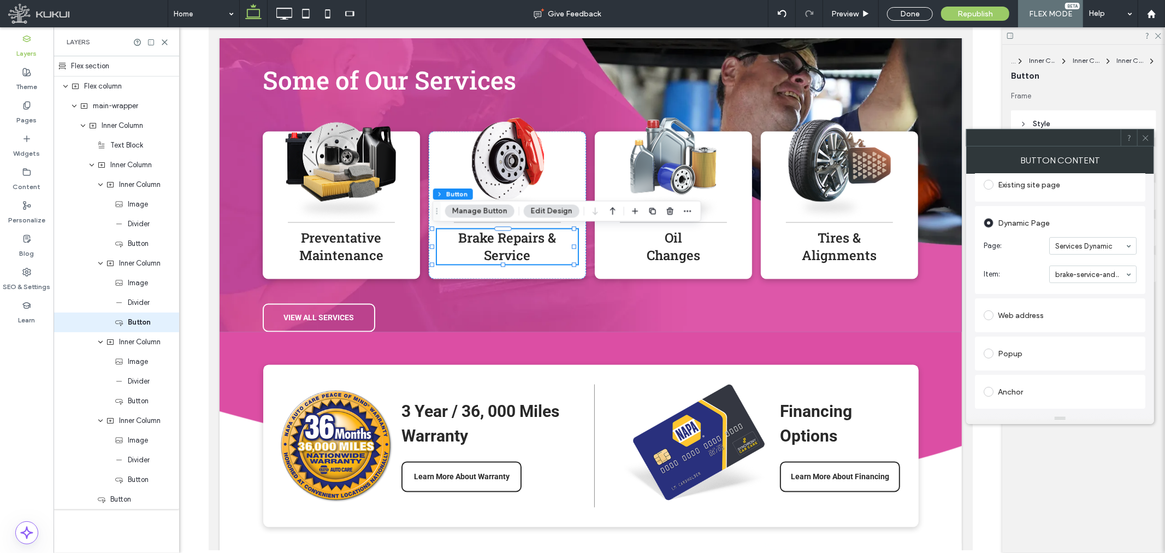
click at [1145, 136] on icon at bounding box center [1145, 138] width 8 height 8
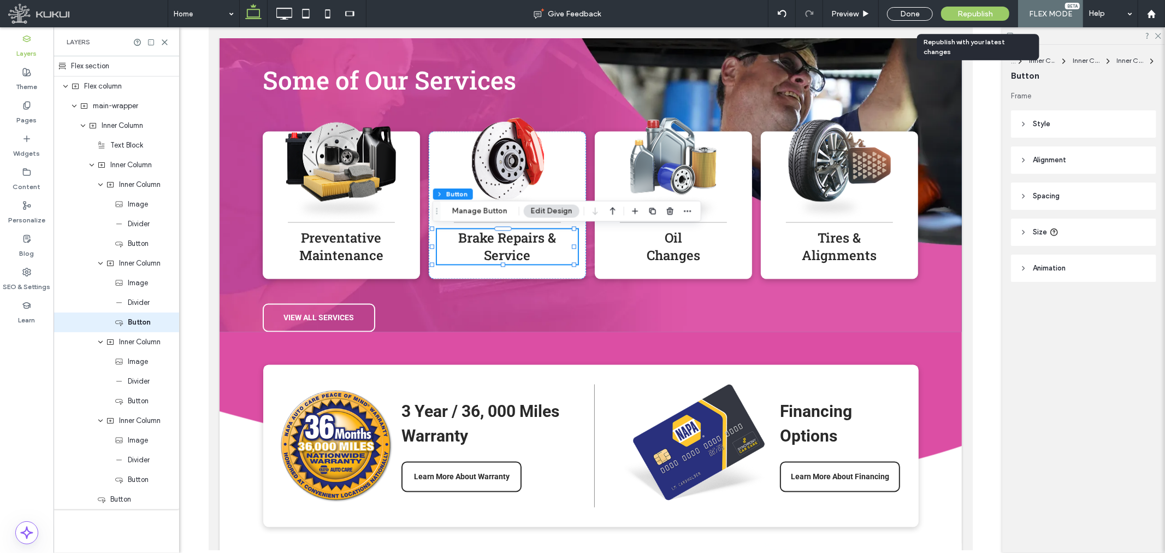
click at [961, 11] on span "Republish" at bounding box center [974, 13] width 35 height 9
